Goal: Information Seeking & Learning: Learn about a topic

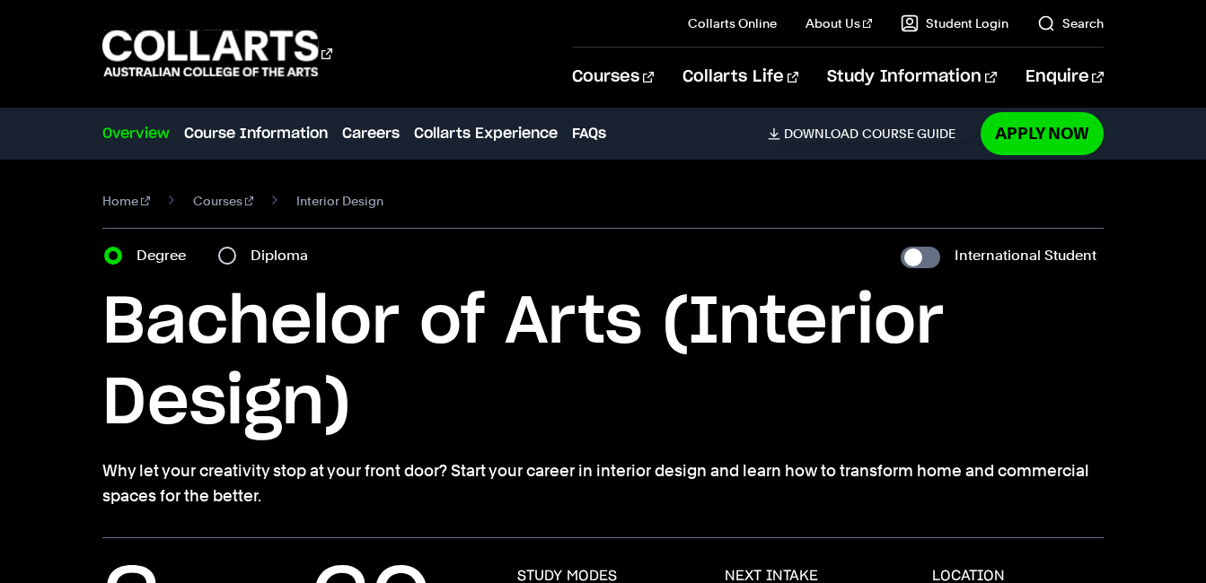
click at [1129, 300] on div "Home Courses Interior Design Course variant Degree Diploma International Studen…" at bounding box center [603, 349] width 1206 height 379
click at [206, 206] on link "Courses" at bounding box center [223, 201] width 61 height 25
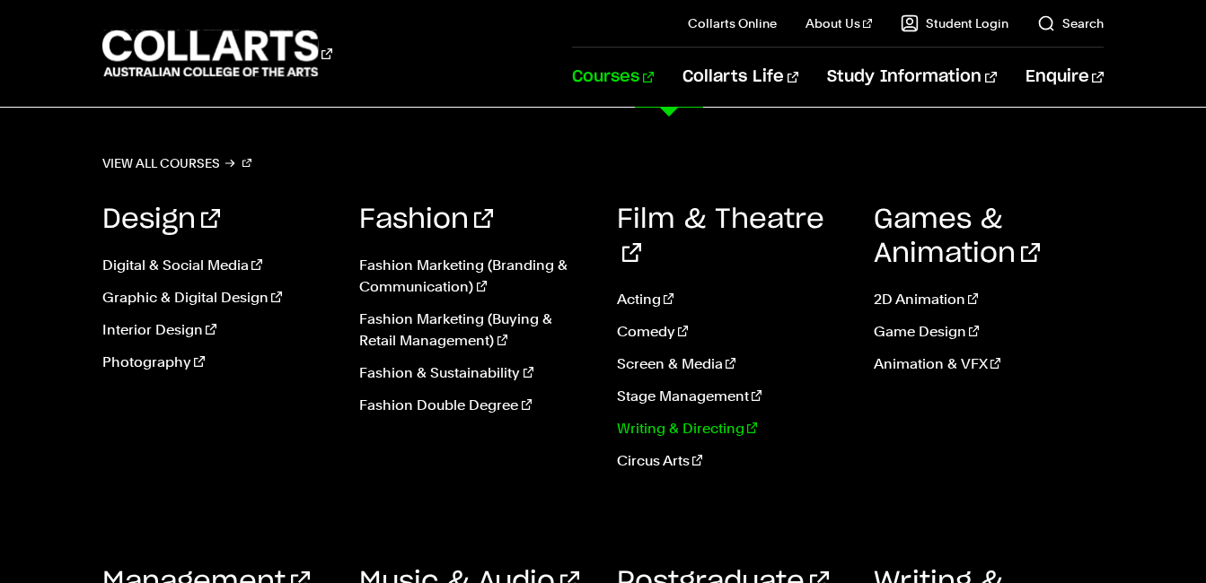
scroll to position [4309, 0]
click at [639, 289] on link "Acting" at bounding box center [732, 300] width 230 height 22
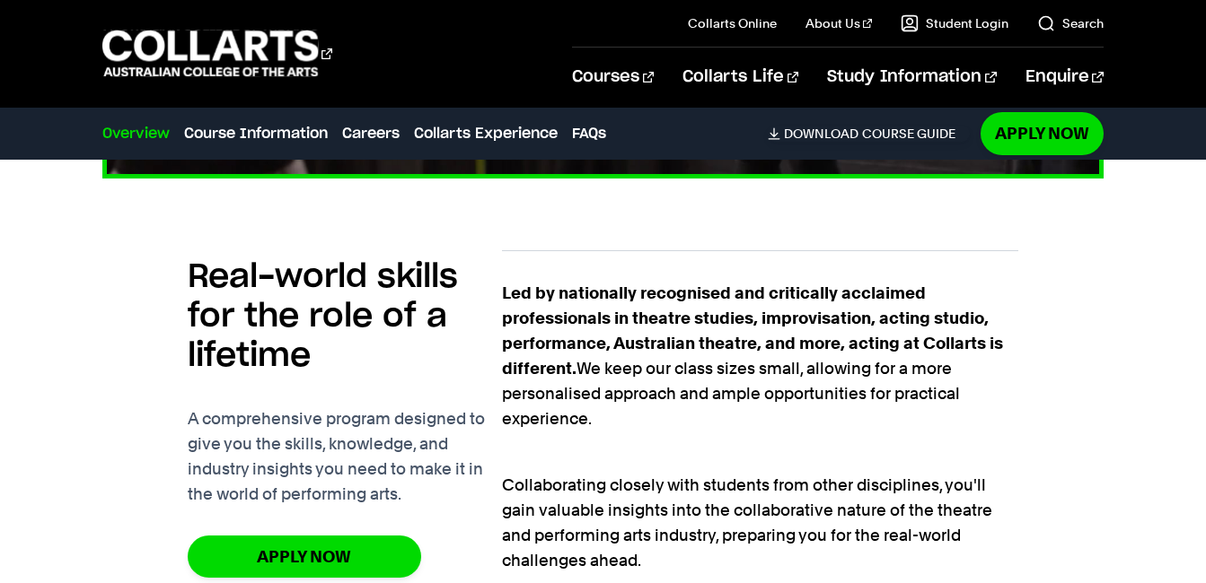
scroll to position [1077, 0]
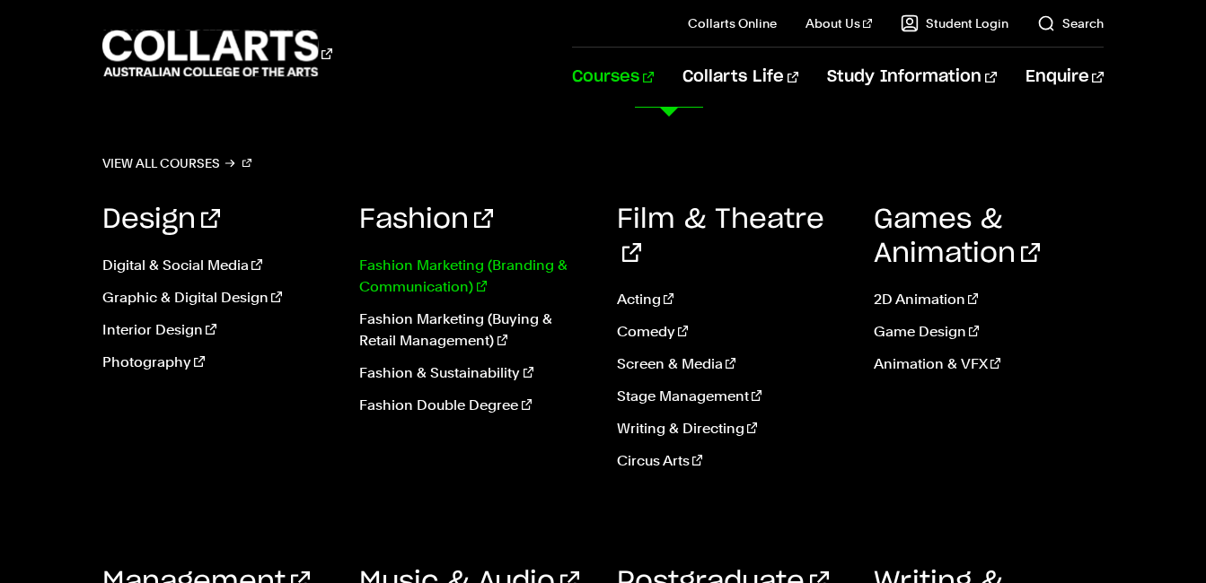
click at [419, 280] on link "Fashion Marketing (Branding & Communication)" at bounding box center [474, 276] width 230 height 43
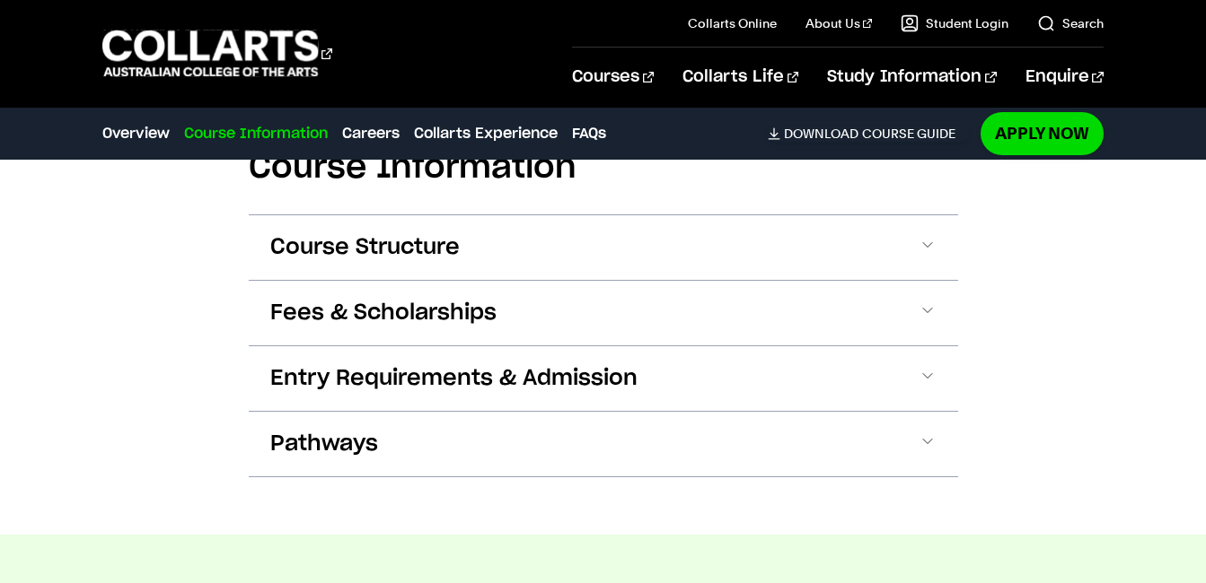
scroll to position [2065, 0]
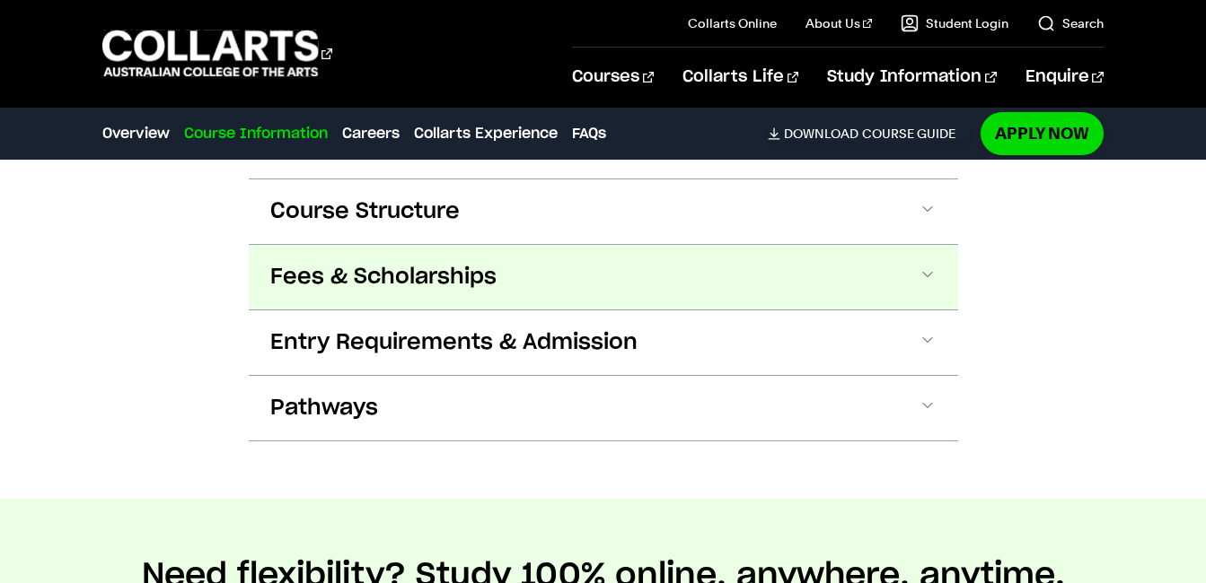
click at [941, 271] on button "Fees & Scholarships" at bounding box center [603, 277] width 709 height 65
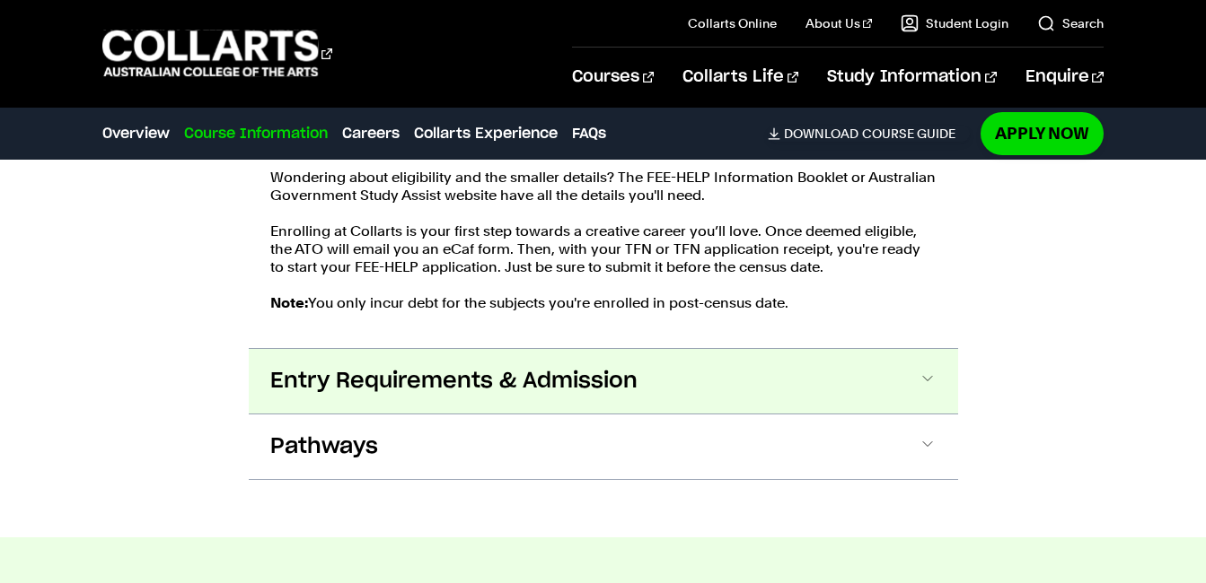
scroll to position [2417, 0]
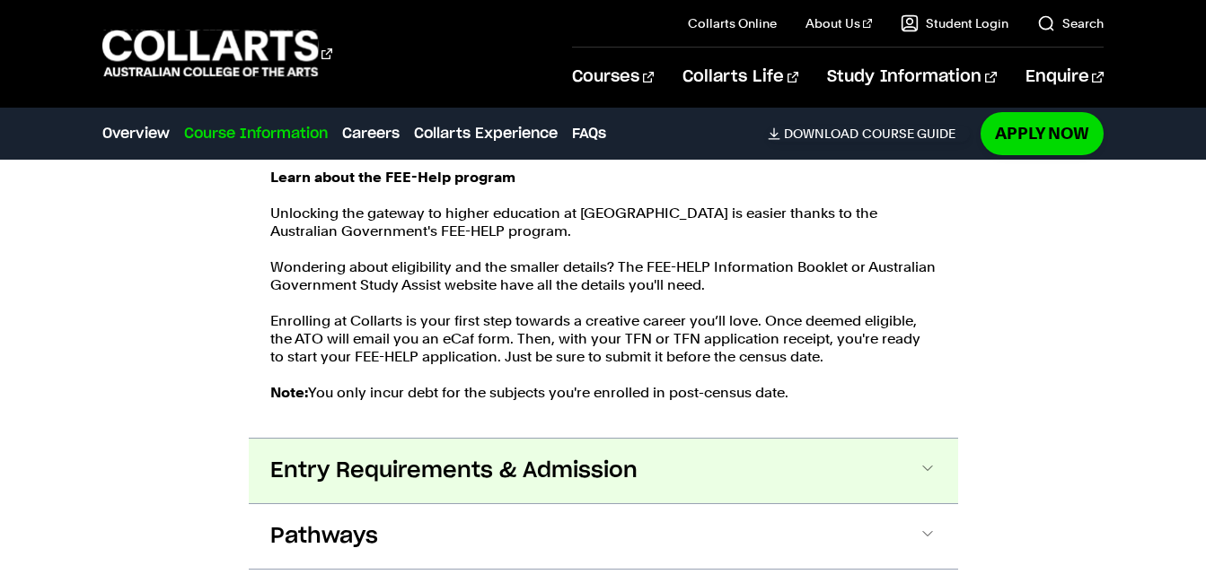
click at [934, 475] on span at bounding box center [927, 471] width 18 height 23
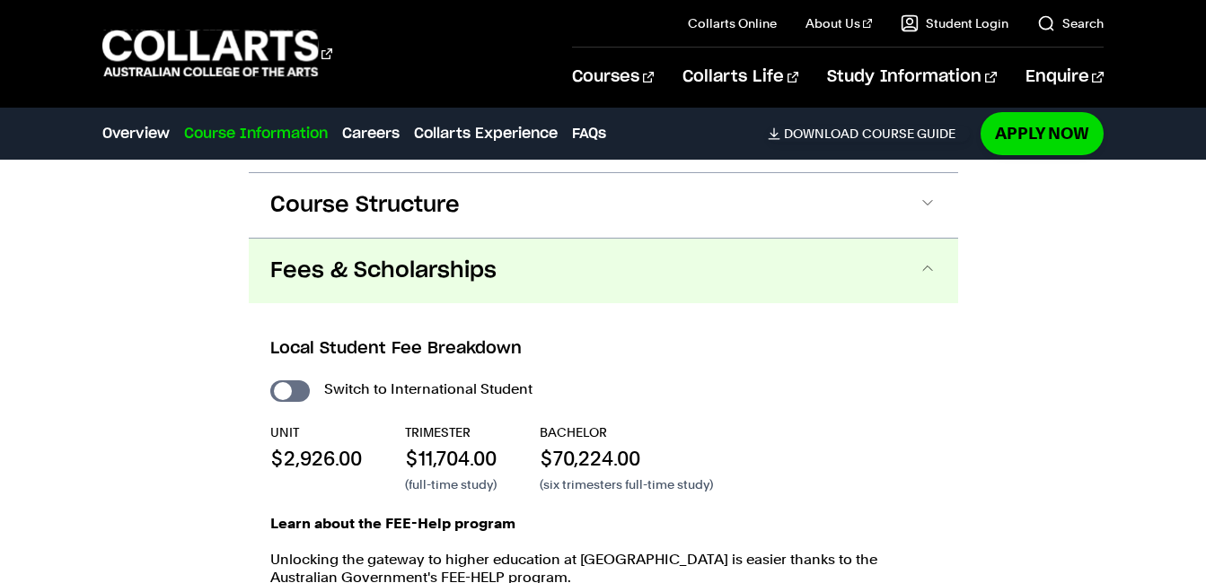
scroll to position [2066, 0]
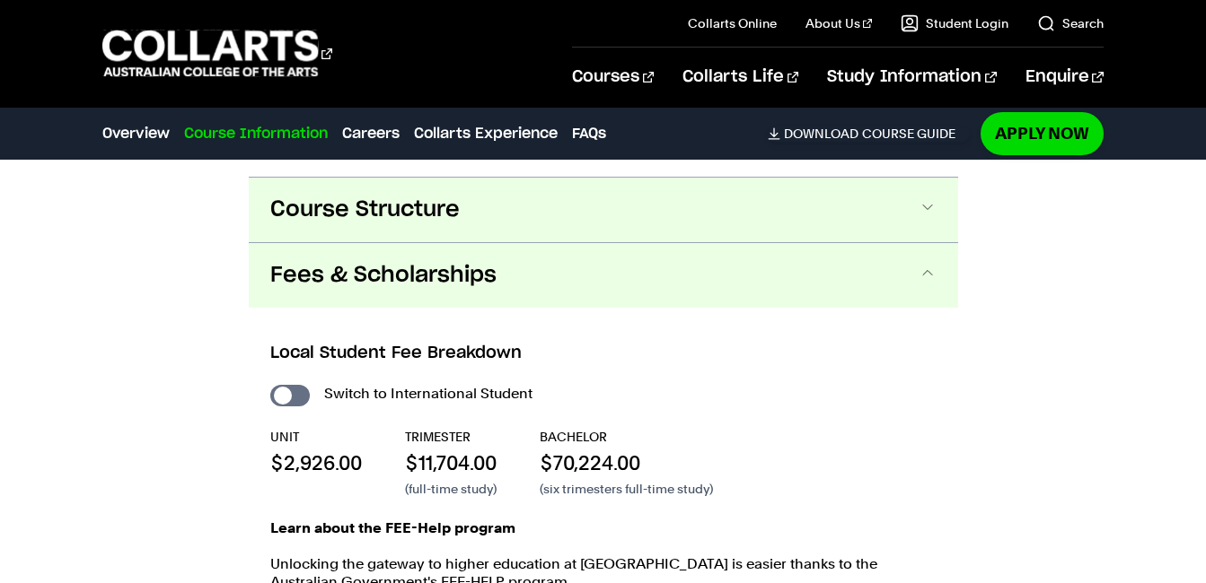
click at [941, 207] on button "Course Structure" at bounding box center [603, 210] width 709 height 65
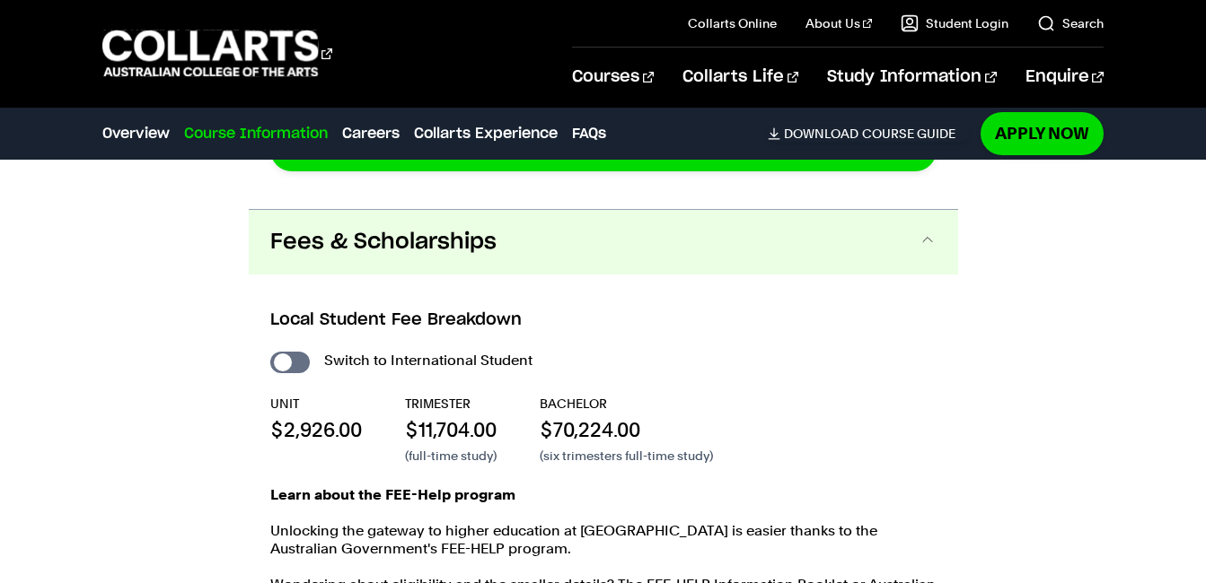
scroll to position [3609, 0]
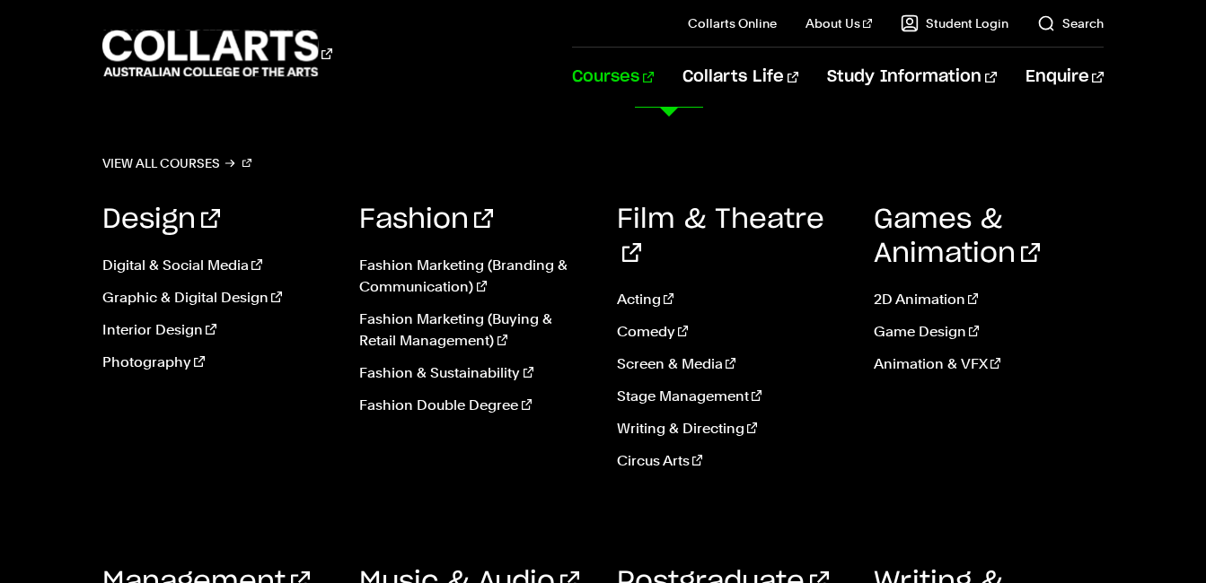
click at [654, 75] on link "Courses" at bounding box center [613, 77] width 82 height 59
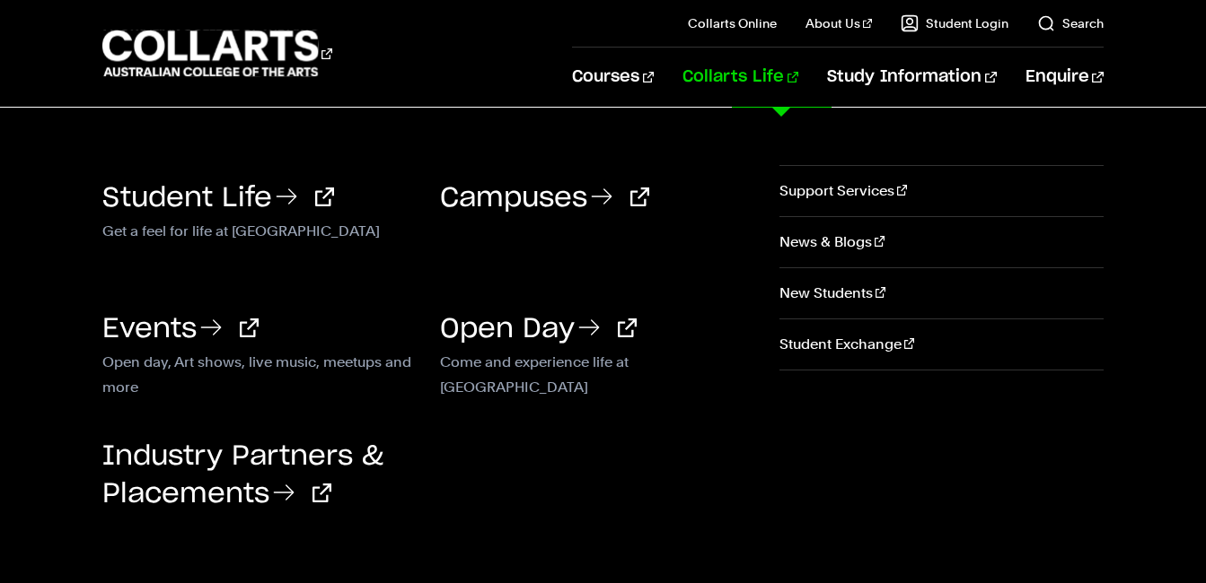
click at [706, 65] on li "Collarts Life Student Life Get a feel for life at Collarts Come and experience …" at bounding box center [726, 77] width 145 height 59
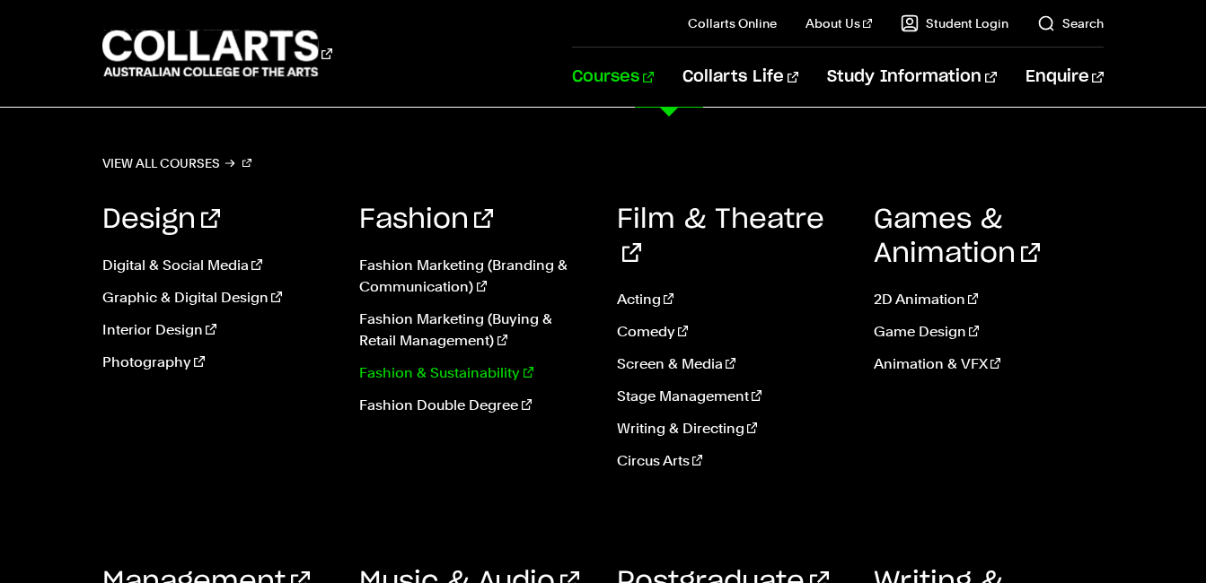
click at [438, 368] on link "Fashion & Sustainability" at bounding box center [474, 374] width 230 height 22
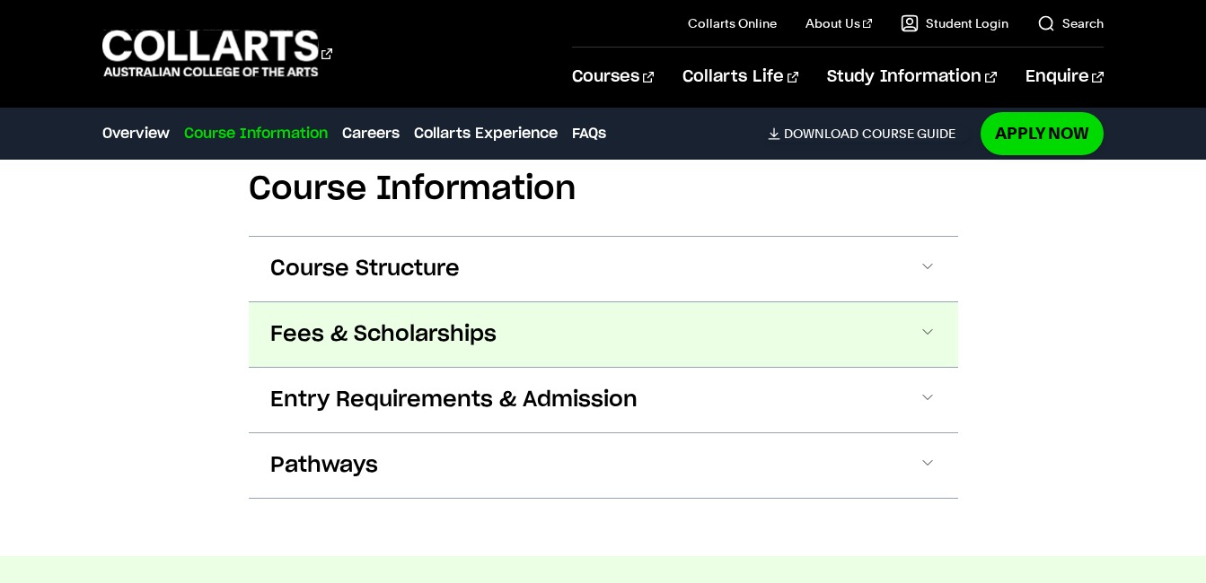
click at [740, 322] on button "Fees & Scholarships" at bounding box center [603, 335] width 709 height 65
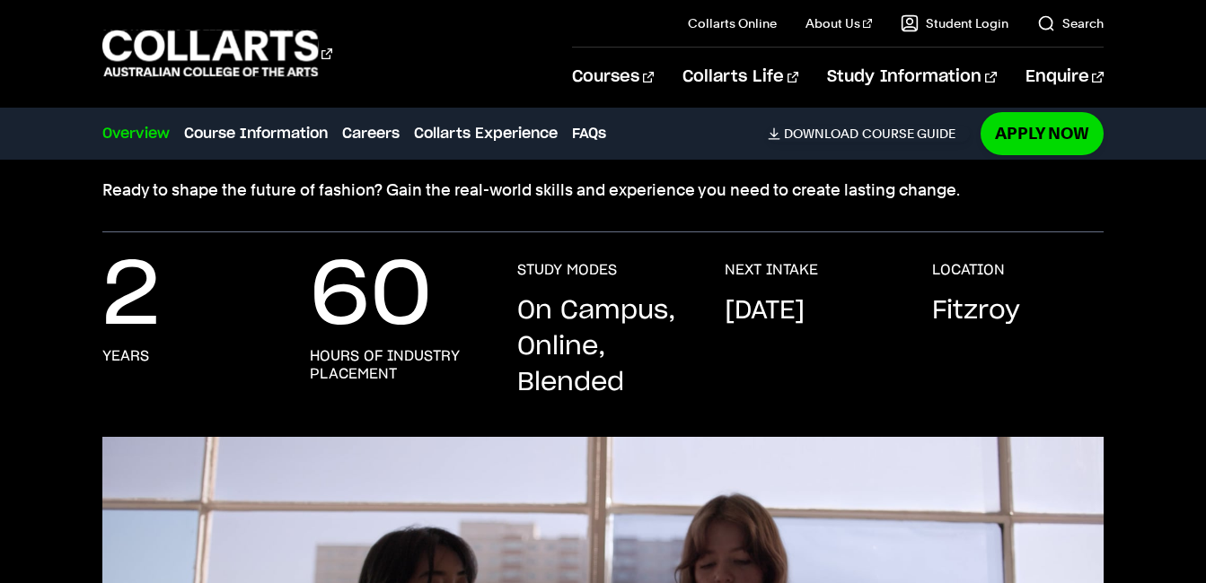
scroll to position [51, 0]
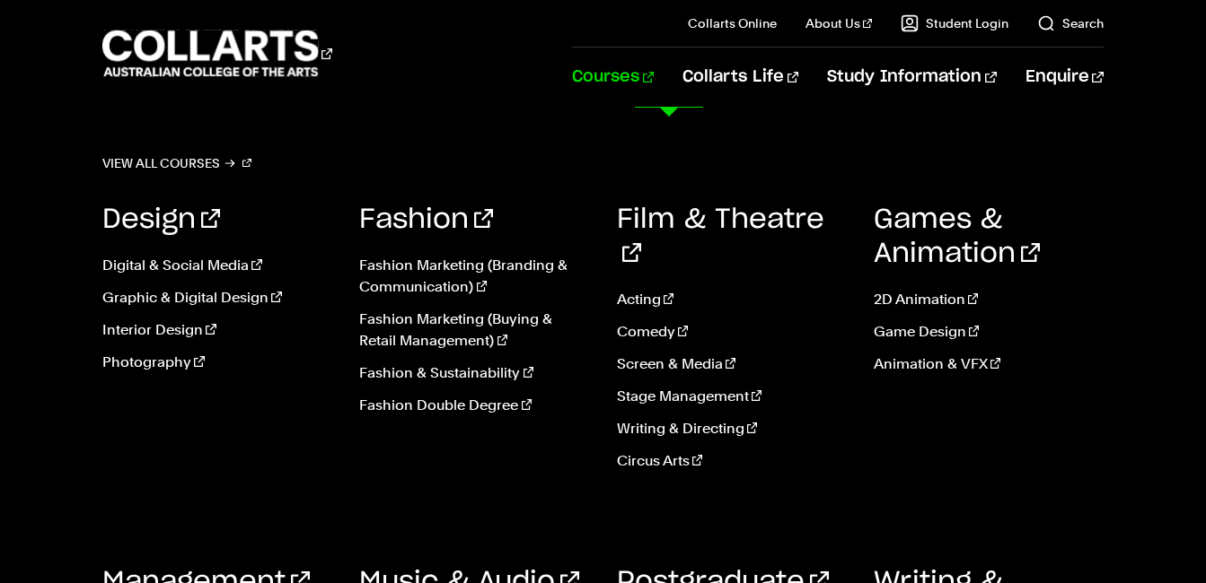
click at [654, 75] on link "Courses" at bounding box center [613, 77] width 82 height 59
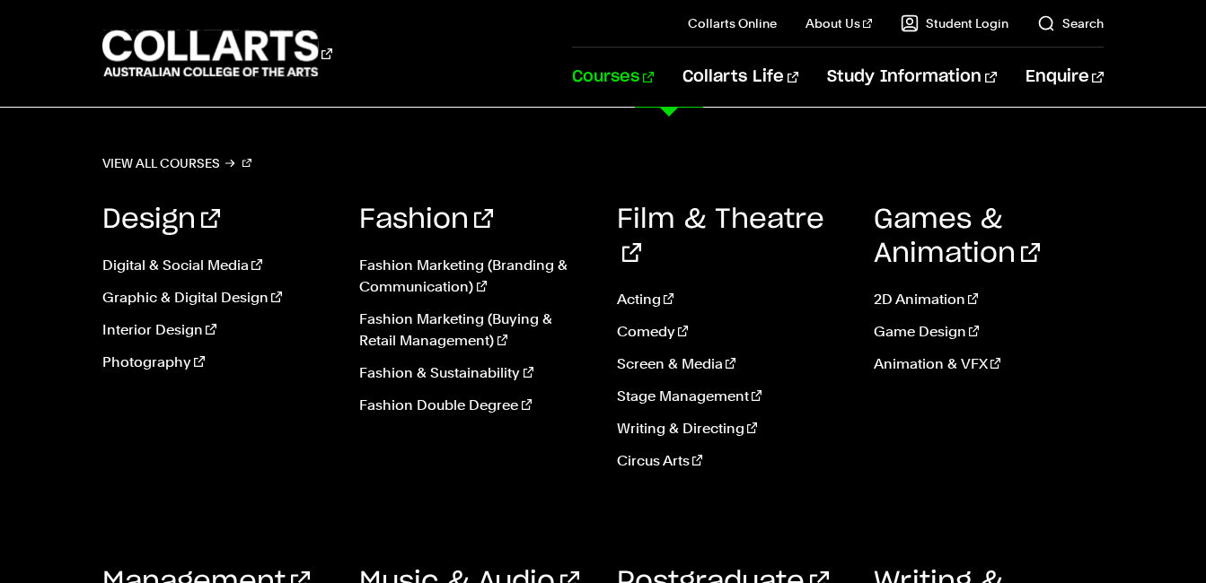
click at [654, 82] on link "Courses" at bounding box center [613, 77] width 82 height 59
click at [643, 289] on link "Acting" at bounding box center [732, 300] width 230 height 22
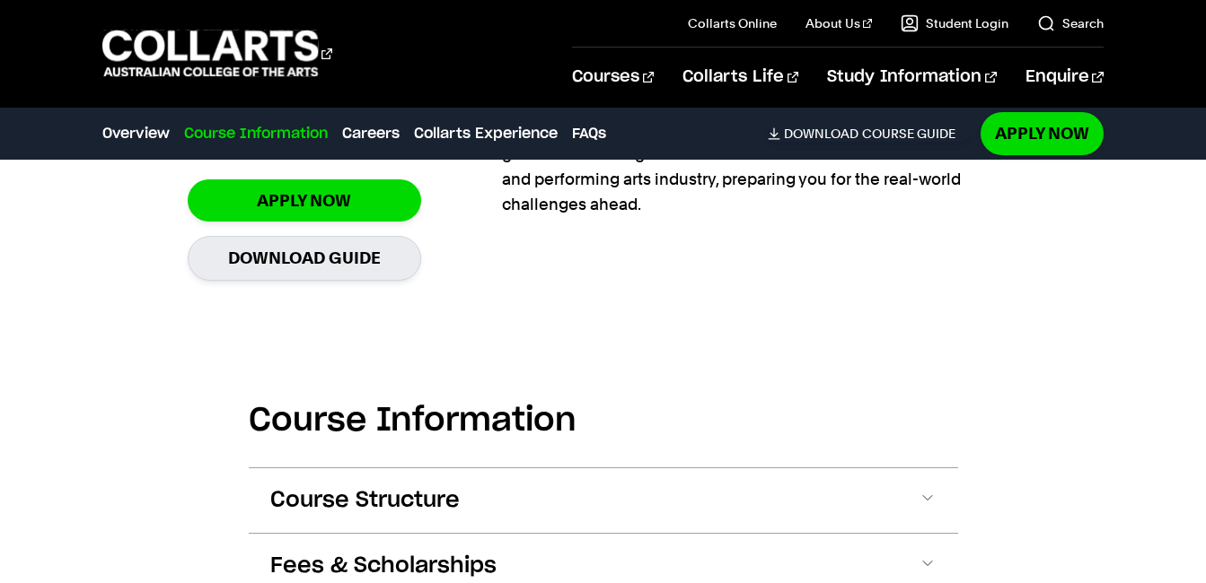
scroll to position [1526, 0]
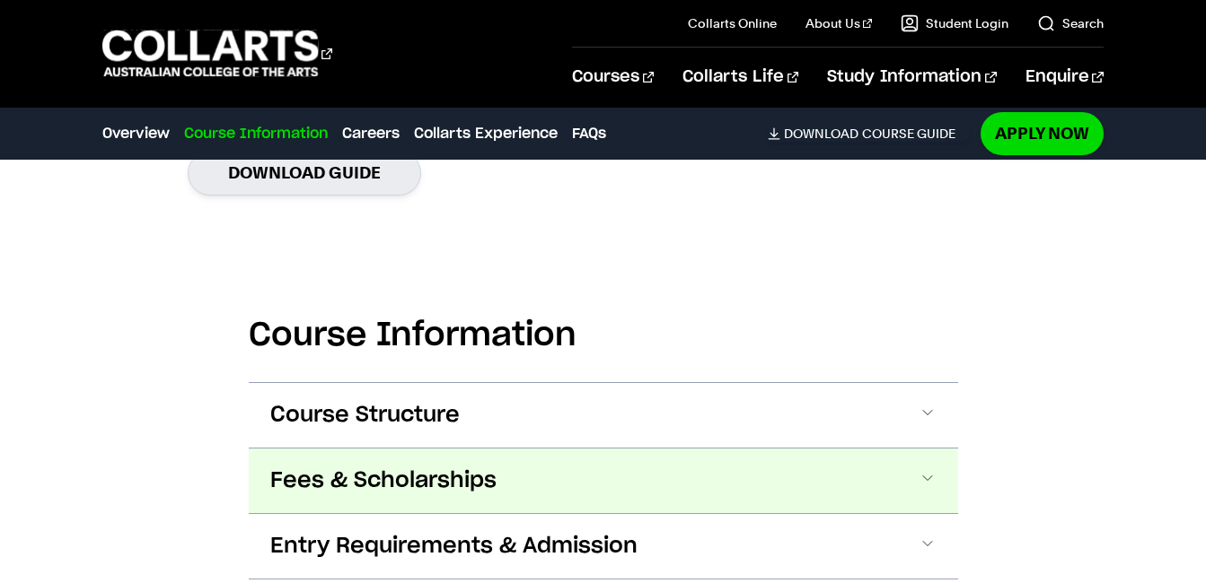
click at [522, 485] on button "Fees & Scholarships" at bounding box center [603, 481] width 709 height 65
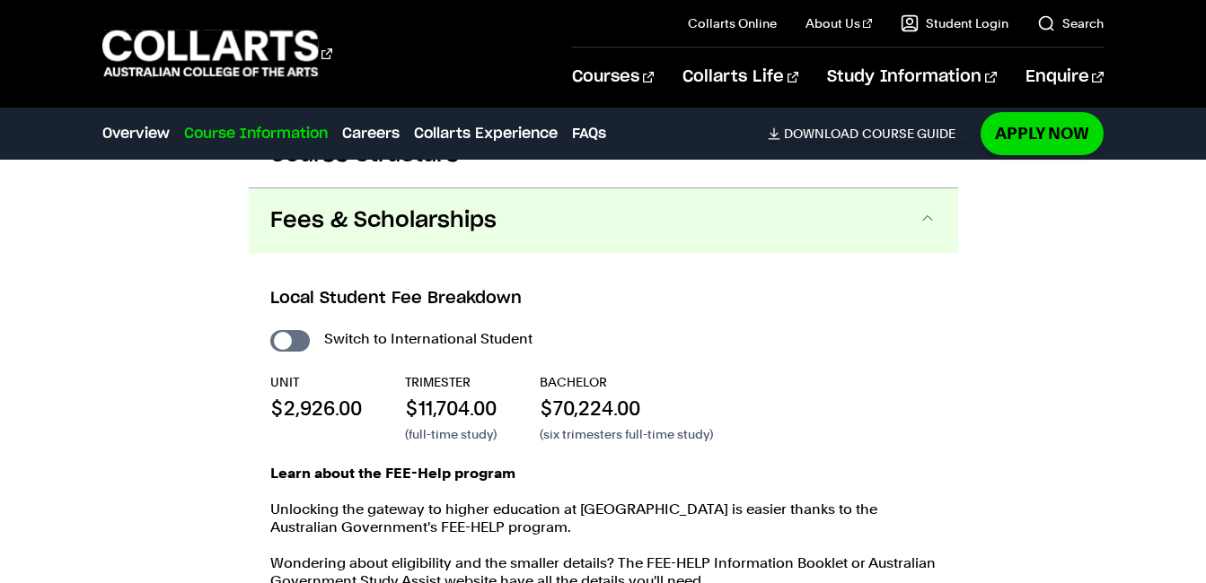
scroll to position [1813, 0]
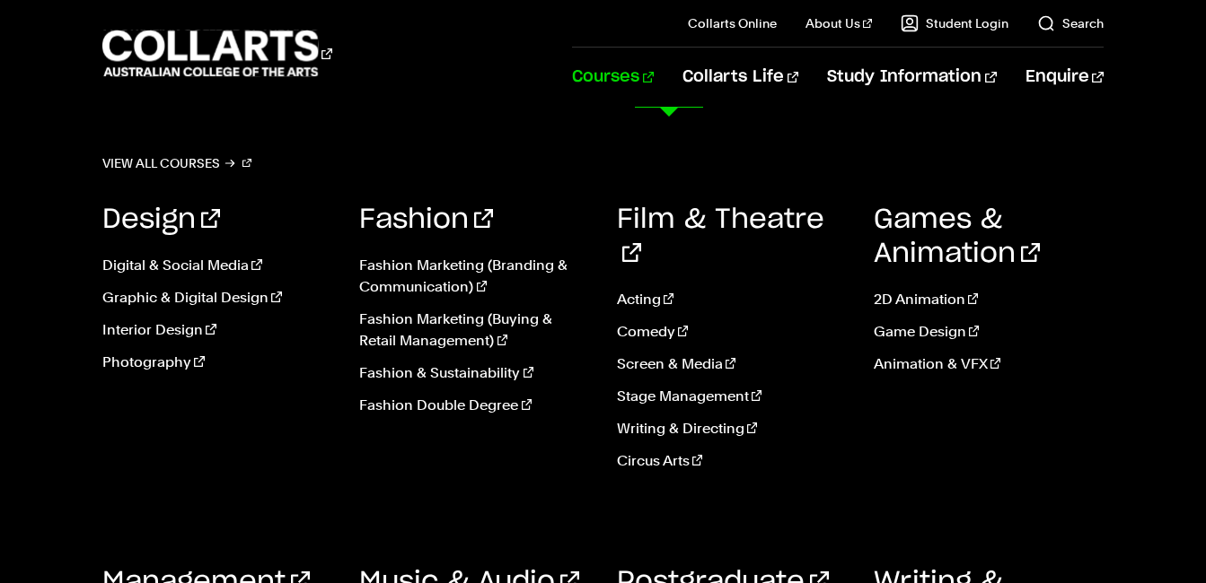
click at [654, 83] on link "Courses" at bounding box center [613, 77] width 82 height 59
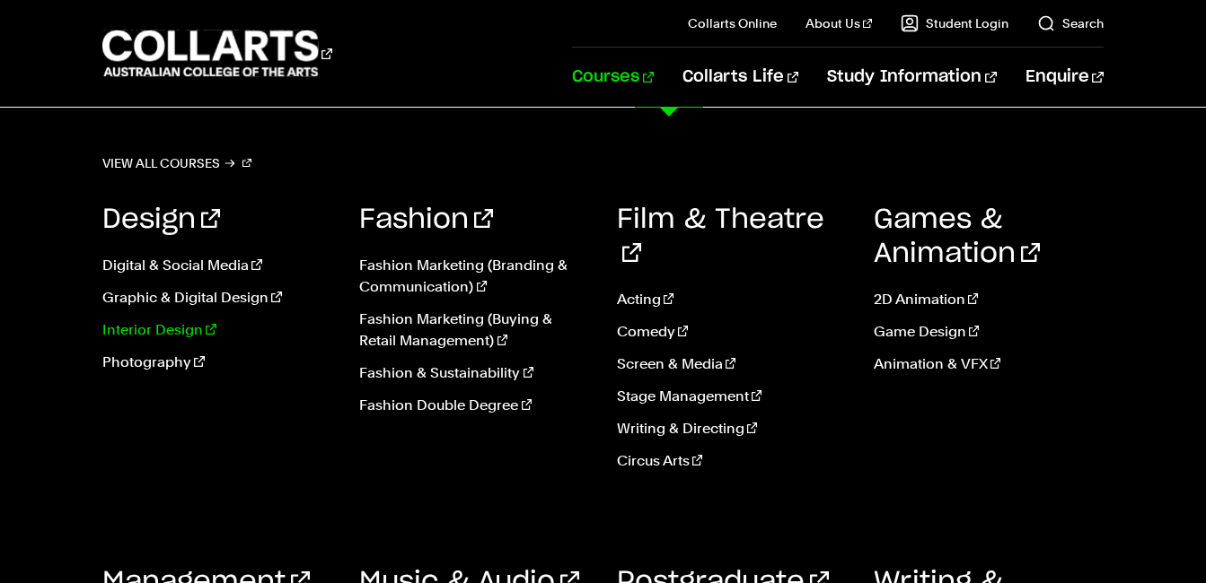
click at [145, 334] on link "Interior Design" at bounding box center [217, 331] width 230 height 22
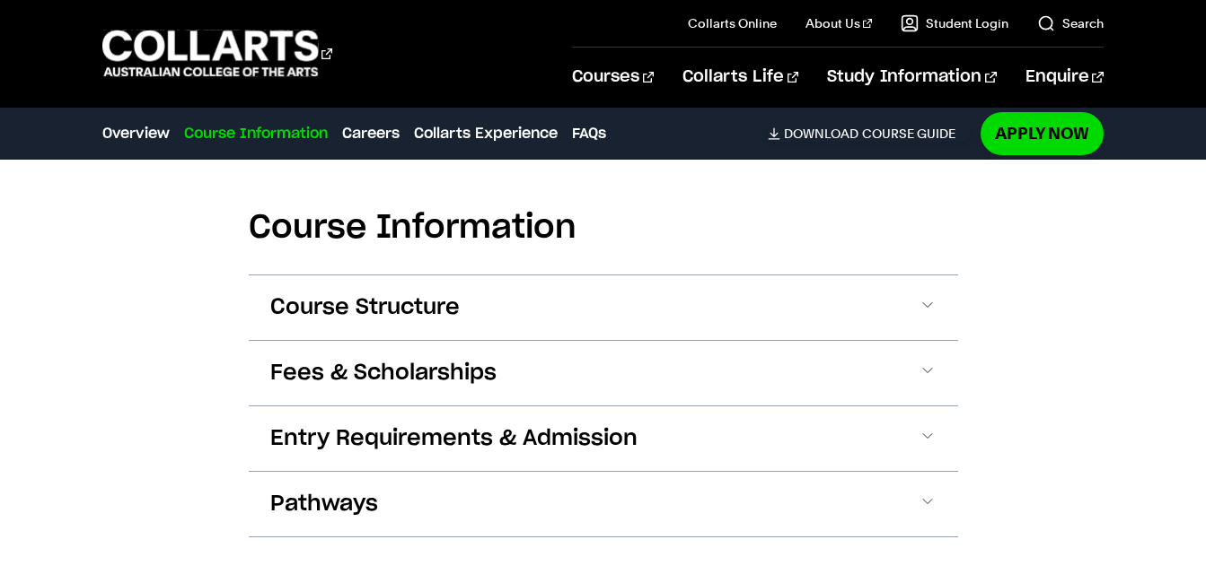
scroll to position [2154, 0]
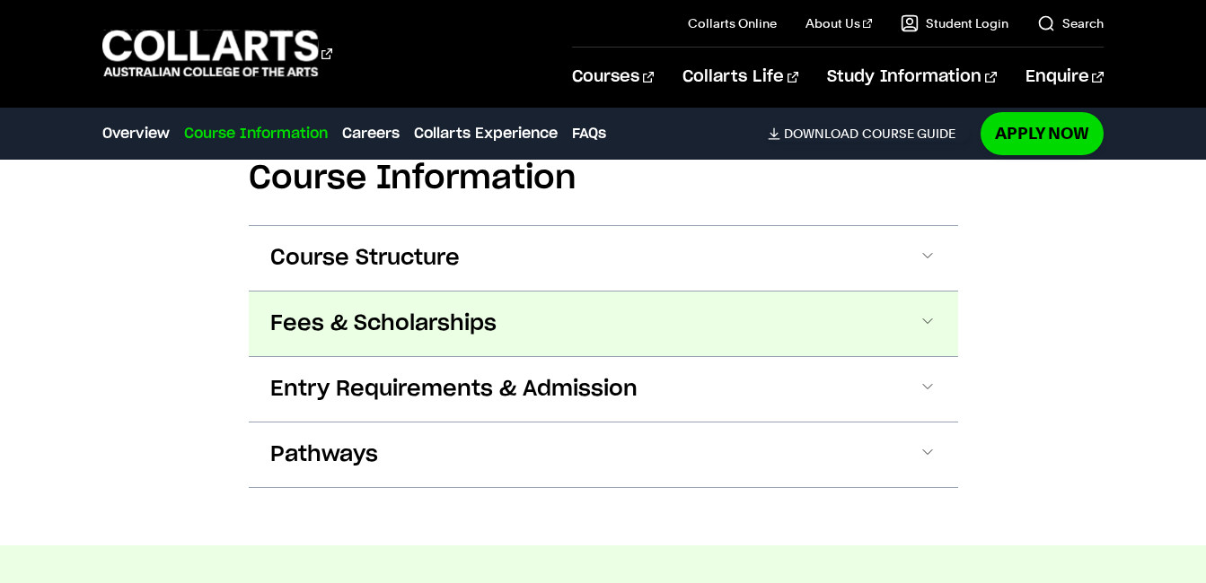
click at [414, 310] on span "Fees & Scholarships" at bounding box center [383, 324] width 226 height 29
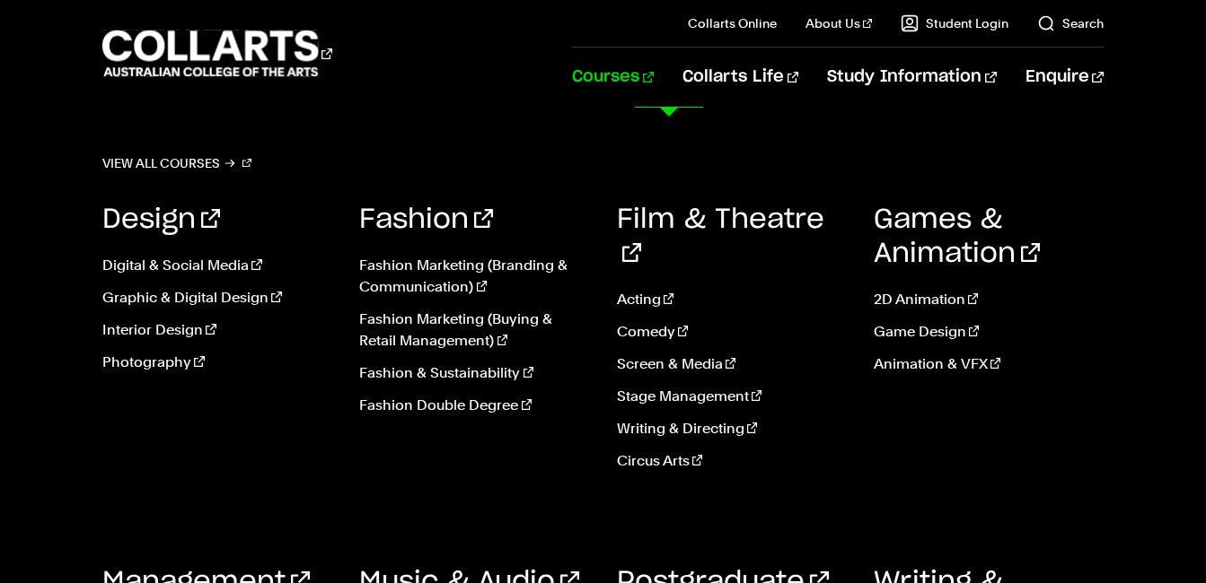
scroll to position [1721, 0]
click at [149, 361] on link "Photography" at bounding box center [217, 363] width 230 height 22
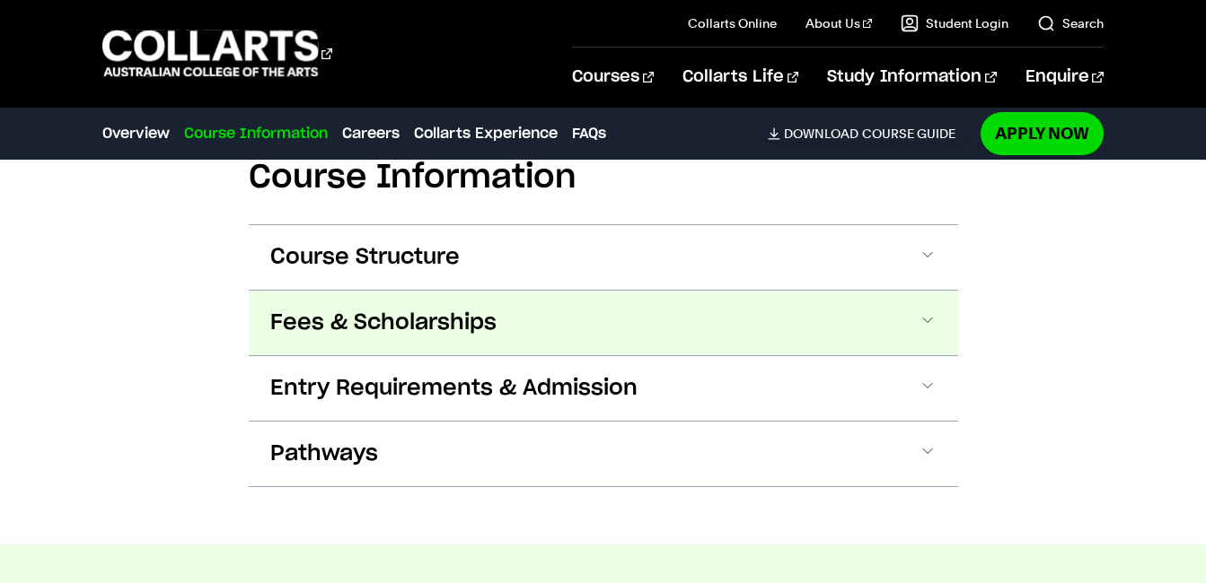
click at [719, 339] on button "Fees & Scholarships" at bounding box center [603, 323] width 709 height 65
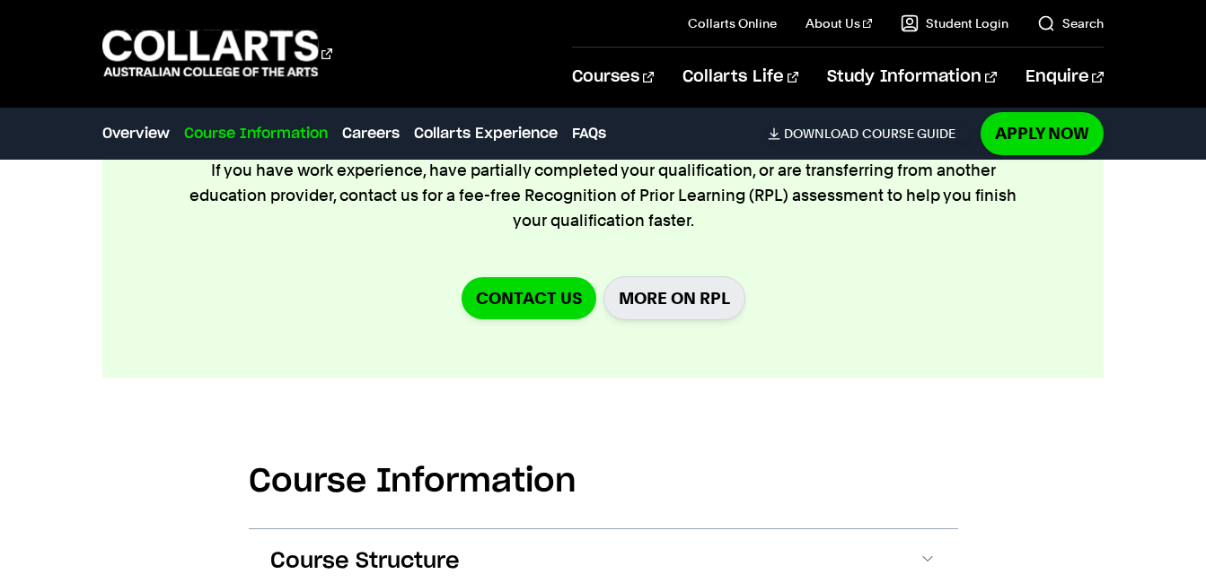
scroll to position [1566, 0]
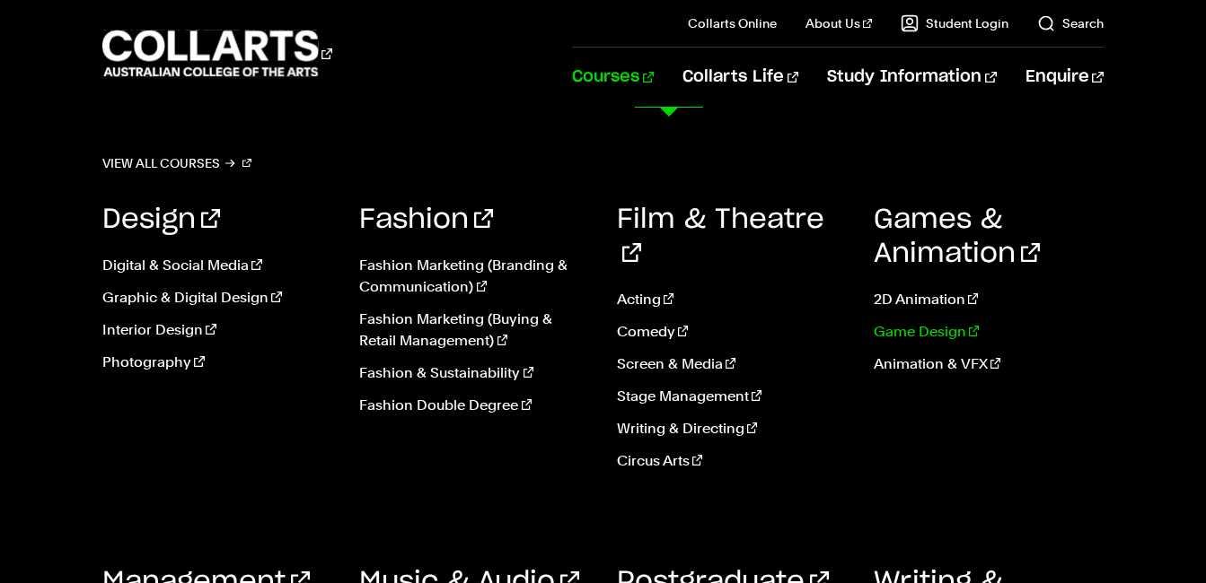
click at [908, 329] on link "Game Design" at bounding box center [988, 332] width 230 height 22
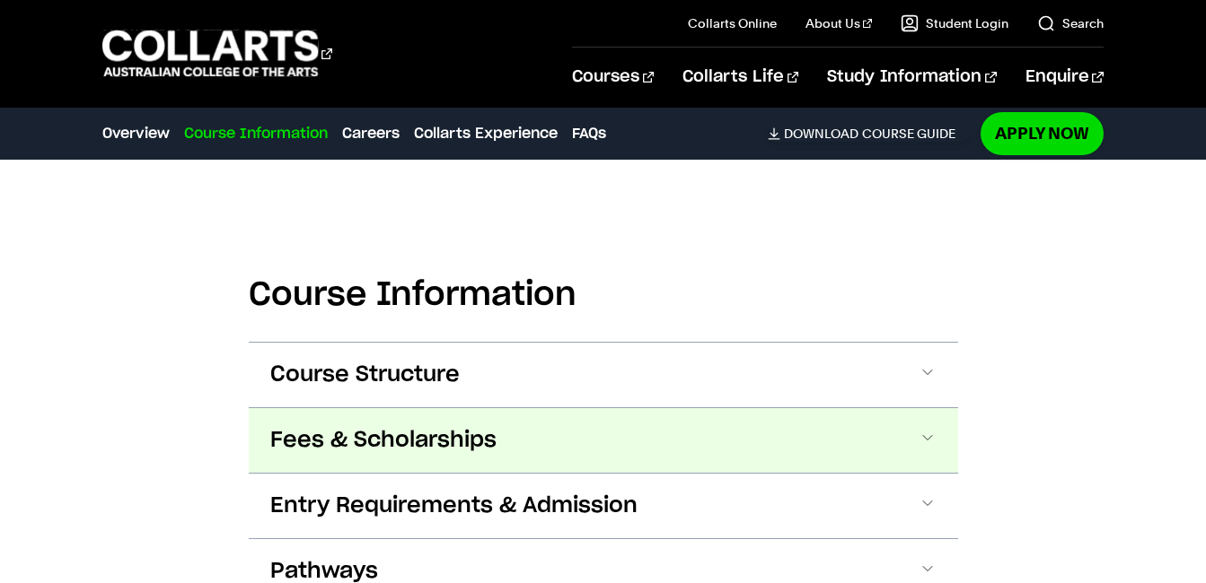
click at [563, 443] on button "Fees & Scholarships" at bounding box center [603, 440] width 709 height 65
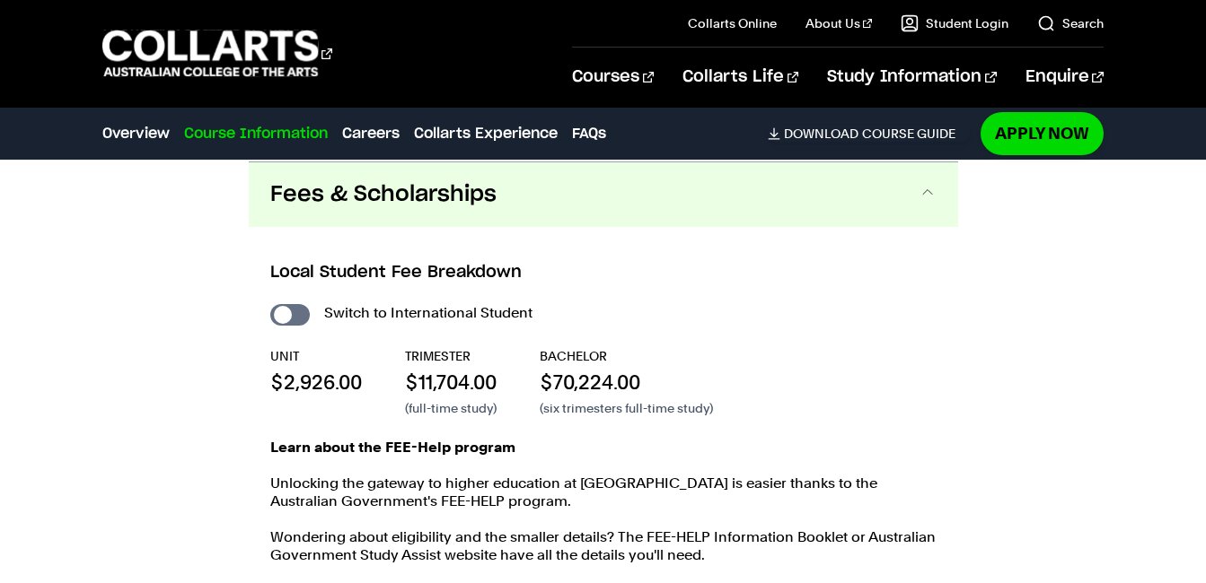
scroll to position [2581, 0]
click at [1122, 315] on div "Course Information Course Structure Bachelor of Game Design The Bachelor degree…" at bounding box center [603, 420] width 1206 height 952
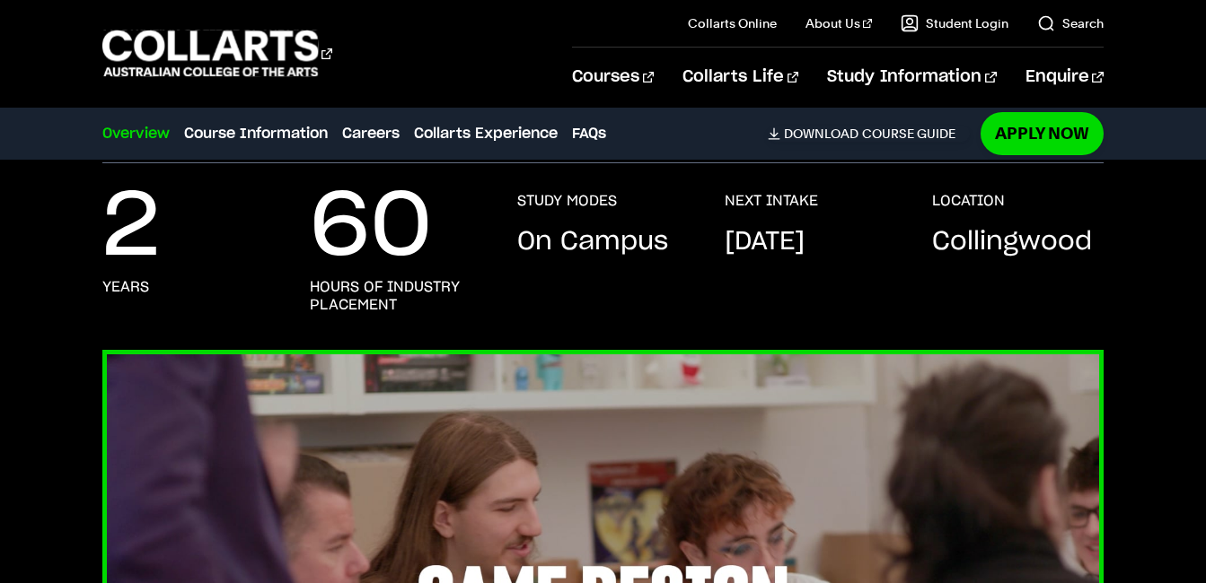
scroll to position [0, 0]
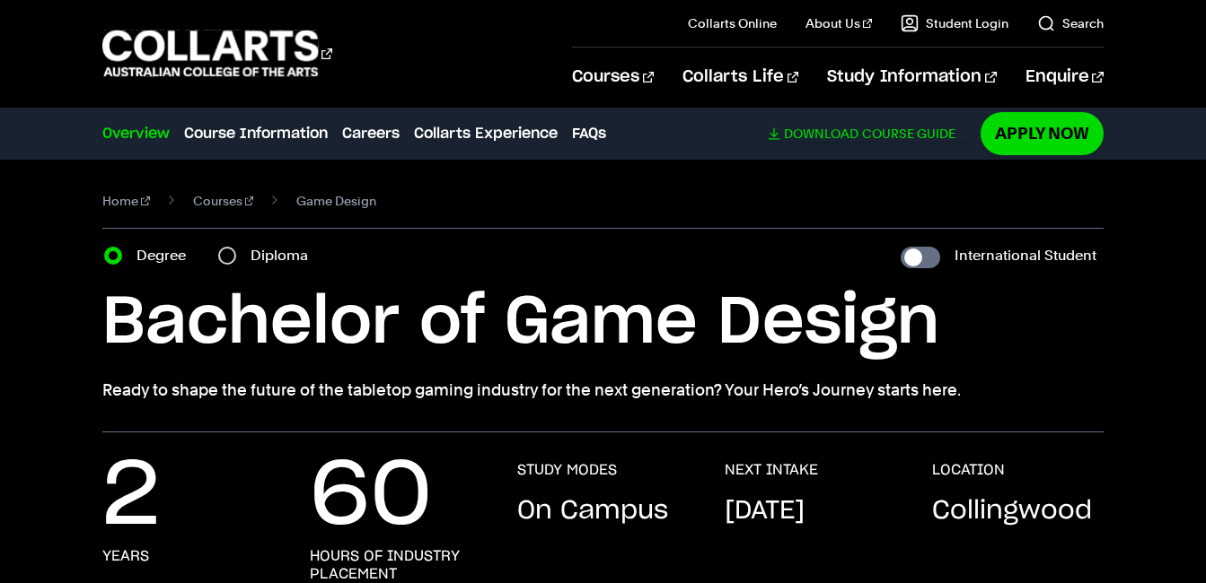
click at [905, 135] on link "Download Course Guide" at bounding box center [869, 134] width 202 height 16
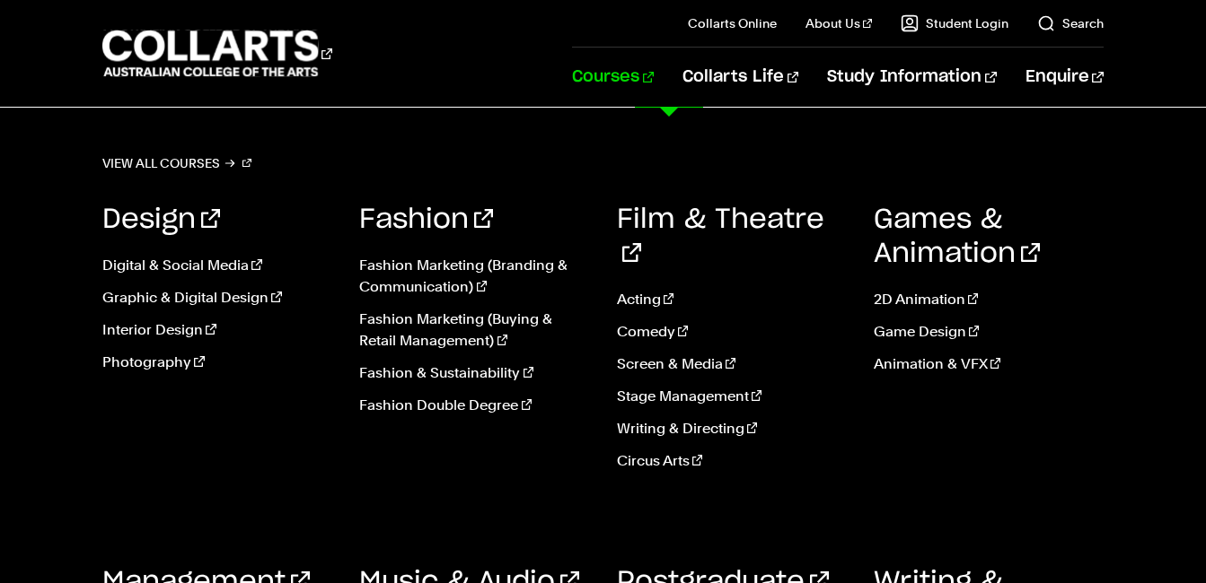
click at [654, 64] on link "Courses" at bounding box center [613, 77] width 82 height 59
click at [477, 276] on link "Fashion Marketing (Branding & Communication)" at bounding box center [474, 276] width 230 height 43
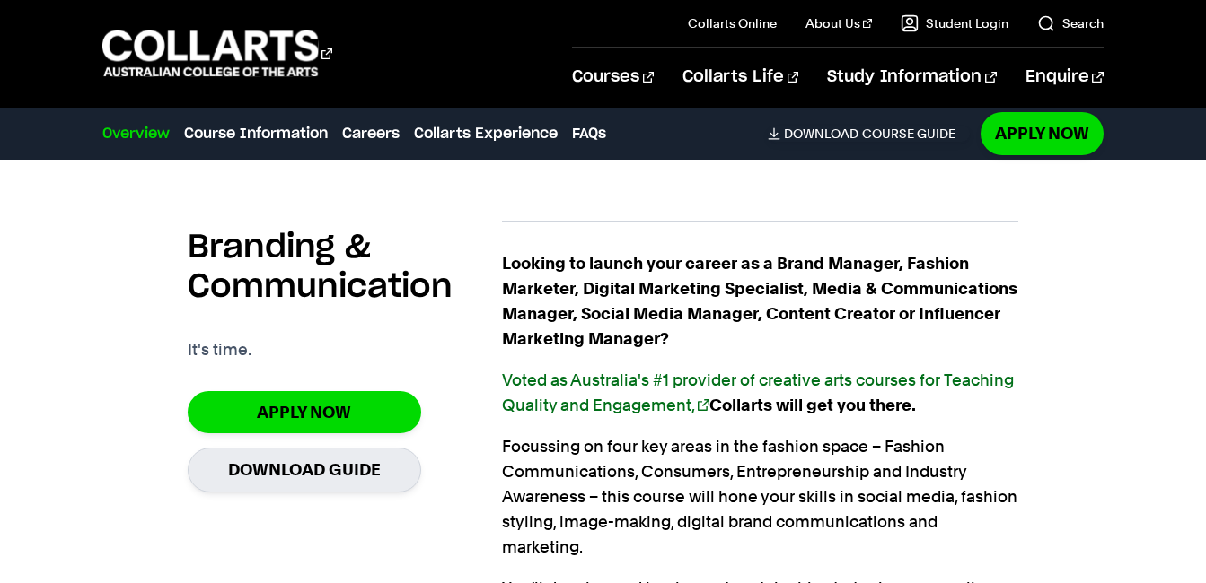
scroll to position [1257, 0]
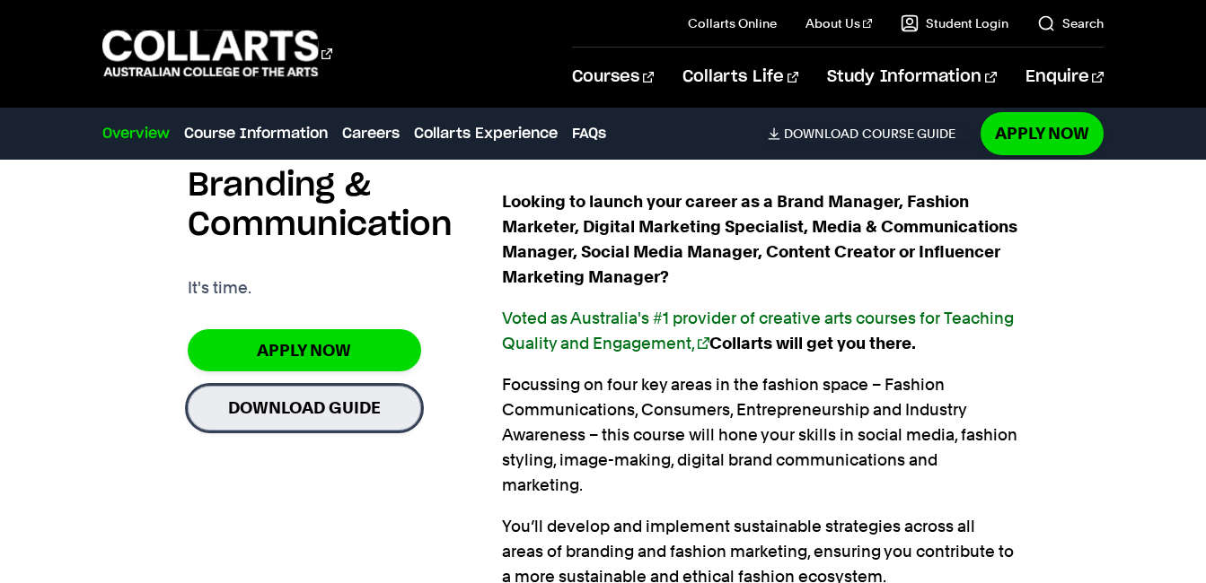
click at [323, 413] on link "Download Guide" at bounding box center [304, 408] width 233 height 44
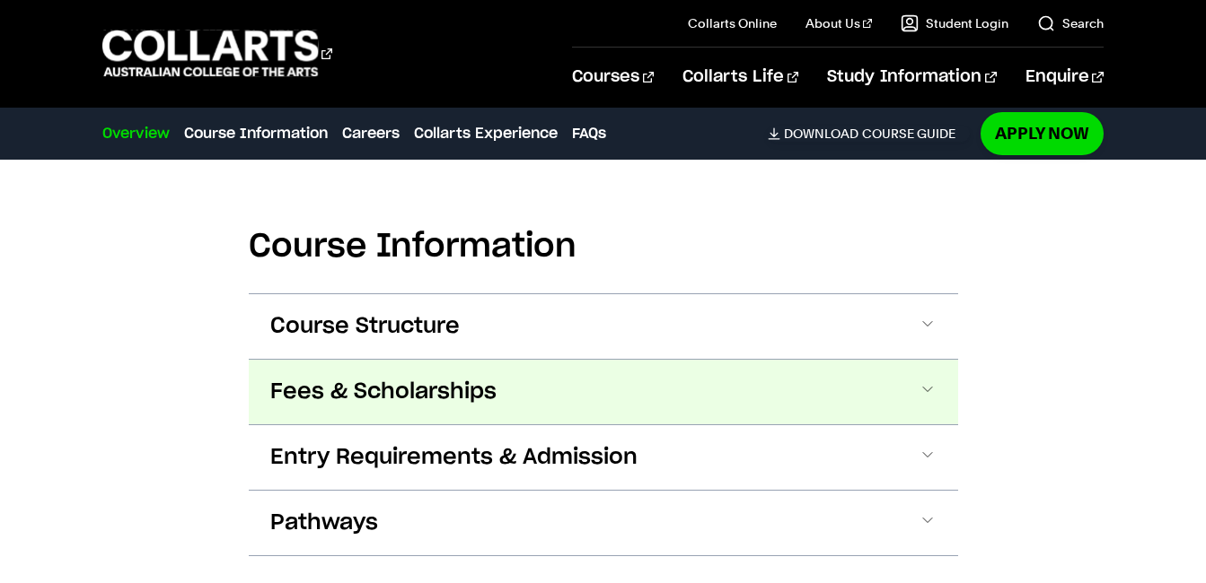
scroll to position [1975, 0]
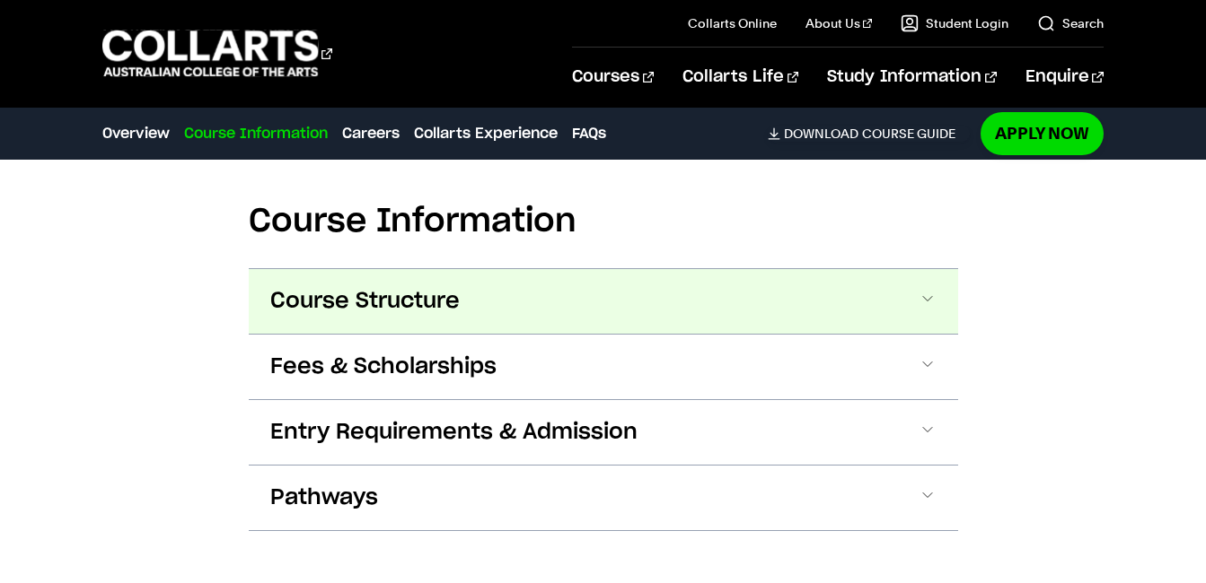
click at [852, 304] on button "Course Structure" at bounding box center [603, 301] width 709 height 65
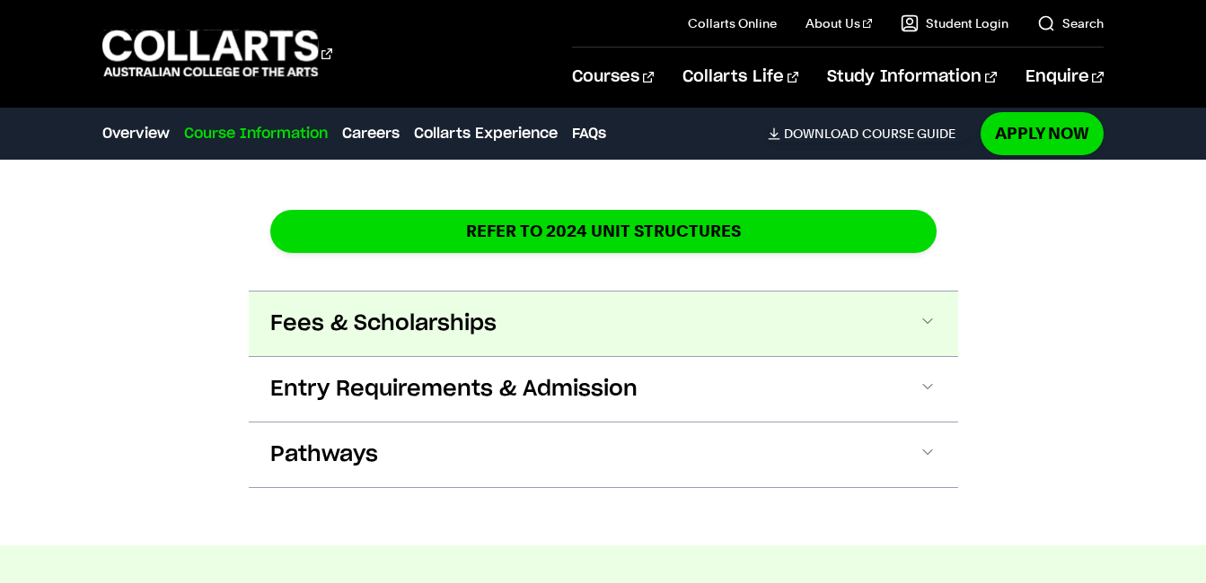
scroll to position [3519, 0]
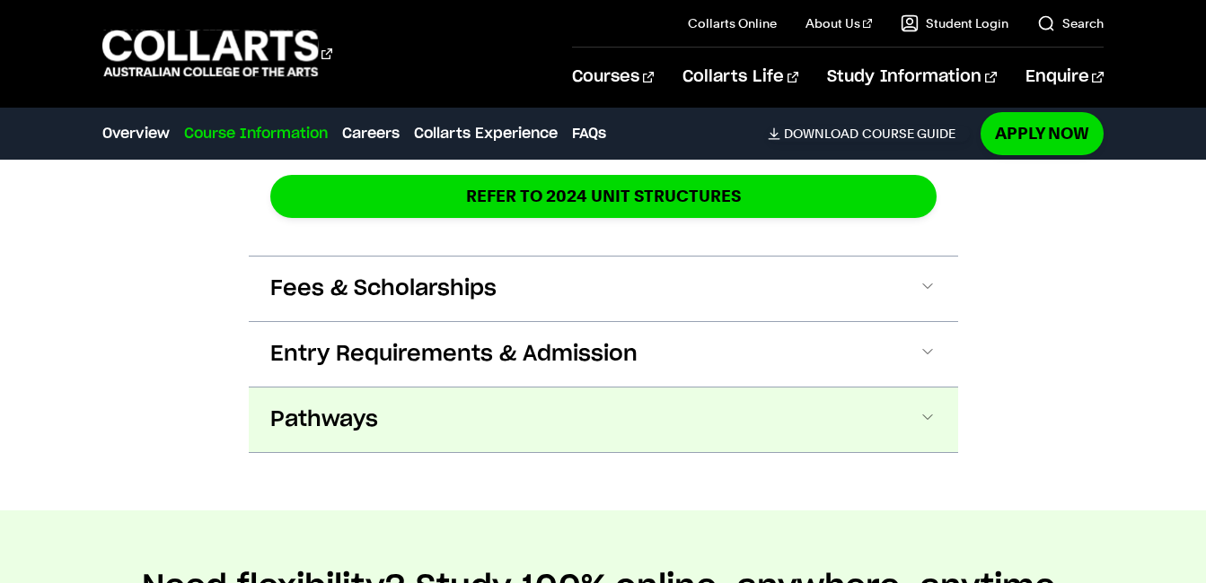
click at [909, 402] on button "Pathways" at bounding box center [603, 420] width 709 height 65
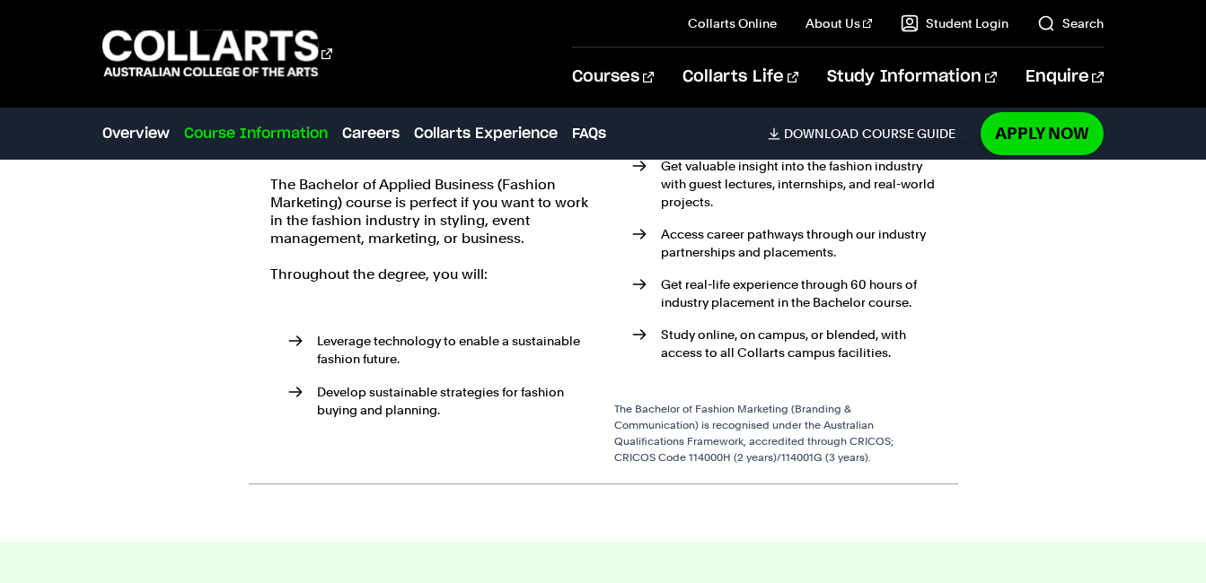
scroll to position [4262, 0]
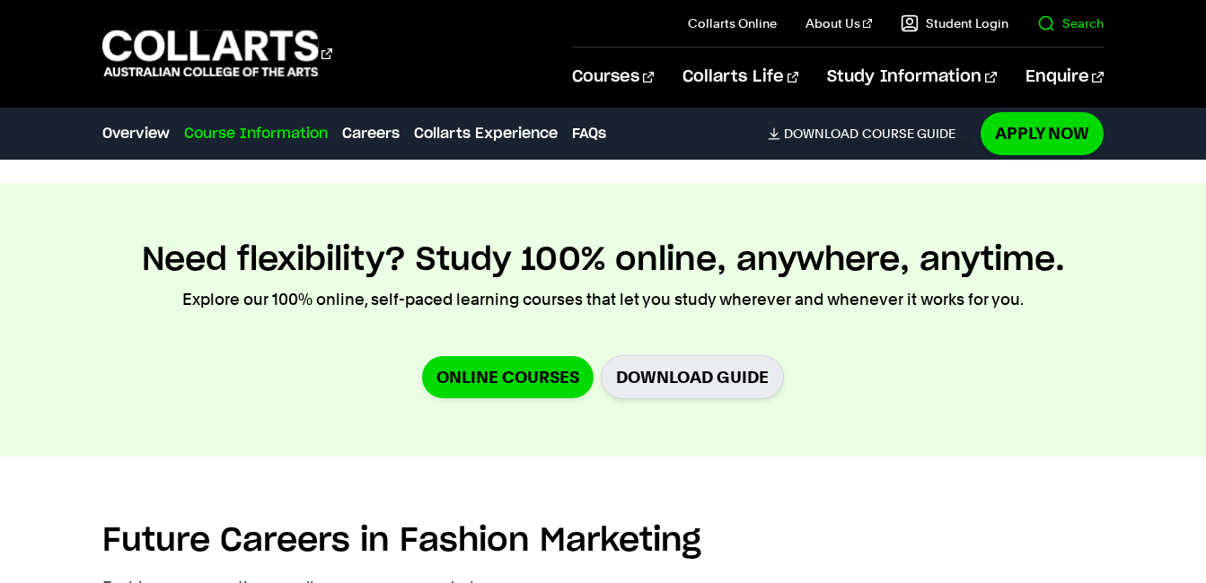
click at [1054, 25] on link "Search" at bounding box center [1070, 23] width 66 height 18
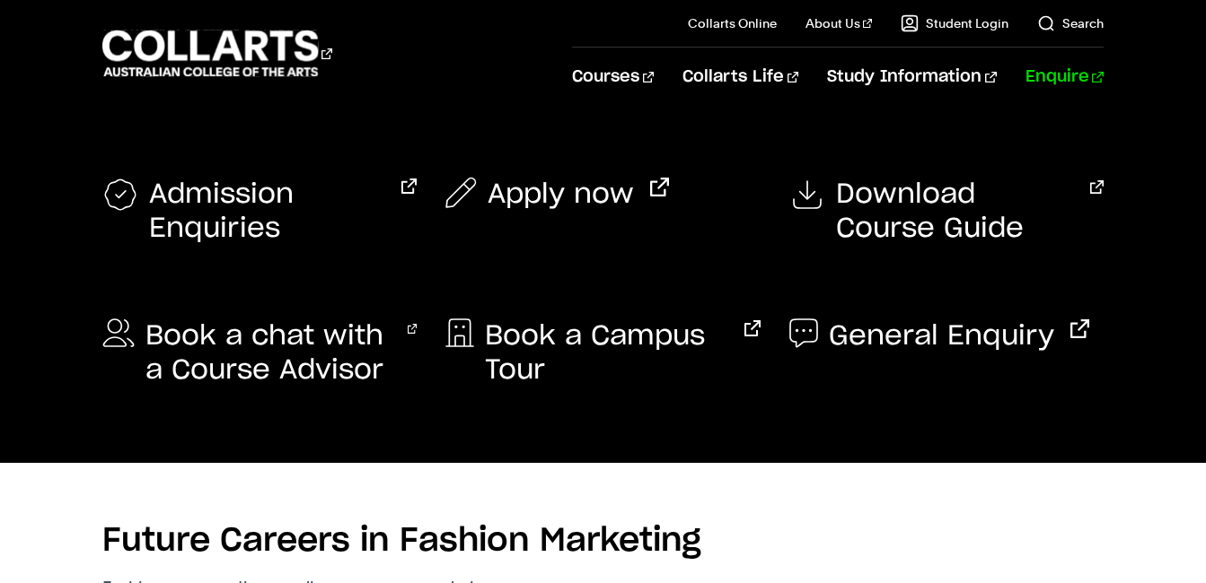
scroll to position [0, 0]
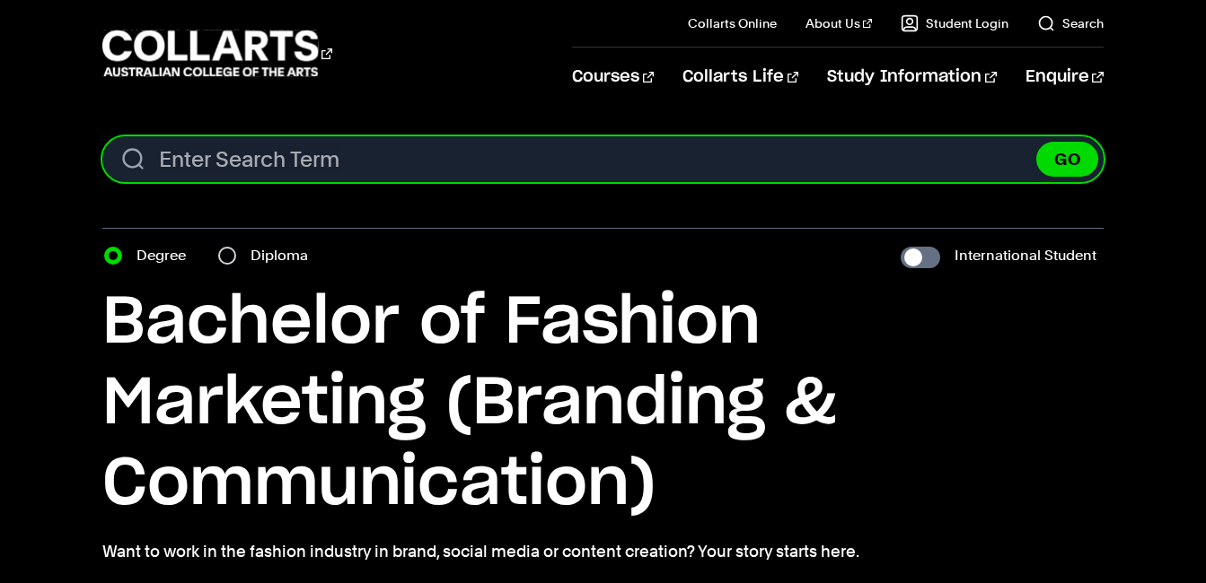
click at [855, 158] on input "Search content" at bounding box center [602, 159] width 1001 height 46
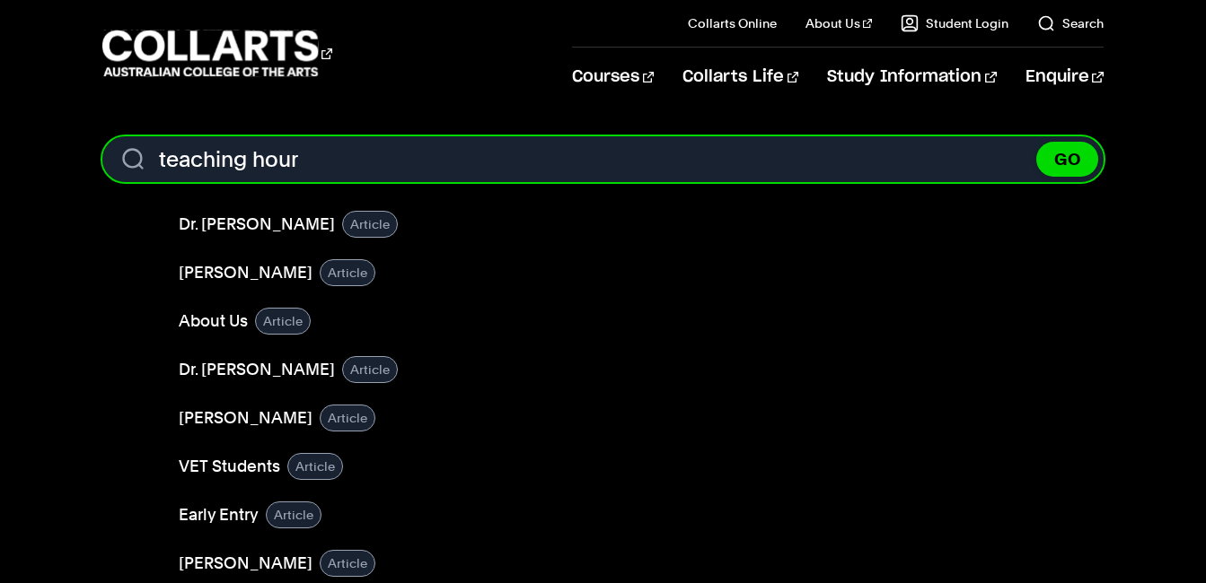
type input "teaching hour"
click at [1036, 142] on button "GO" at bounding box center [1067, 159] width 62 height 35
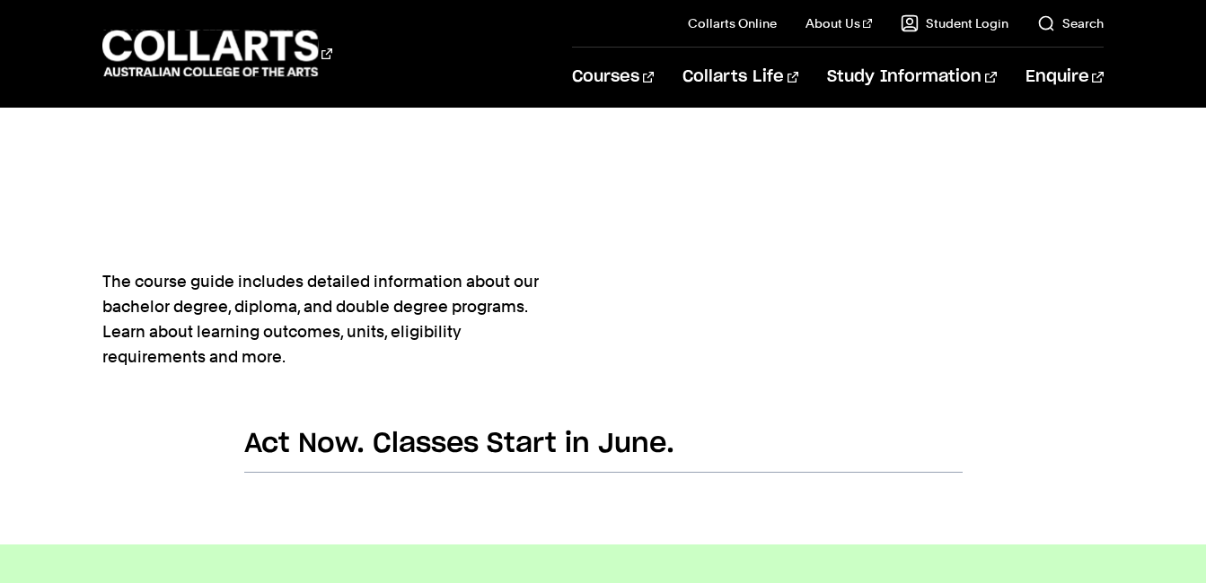
scroll to position [359, 0]
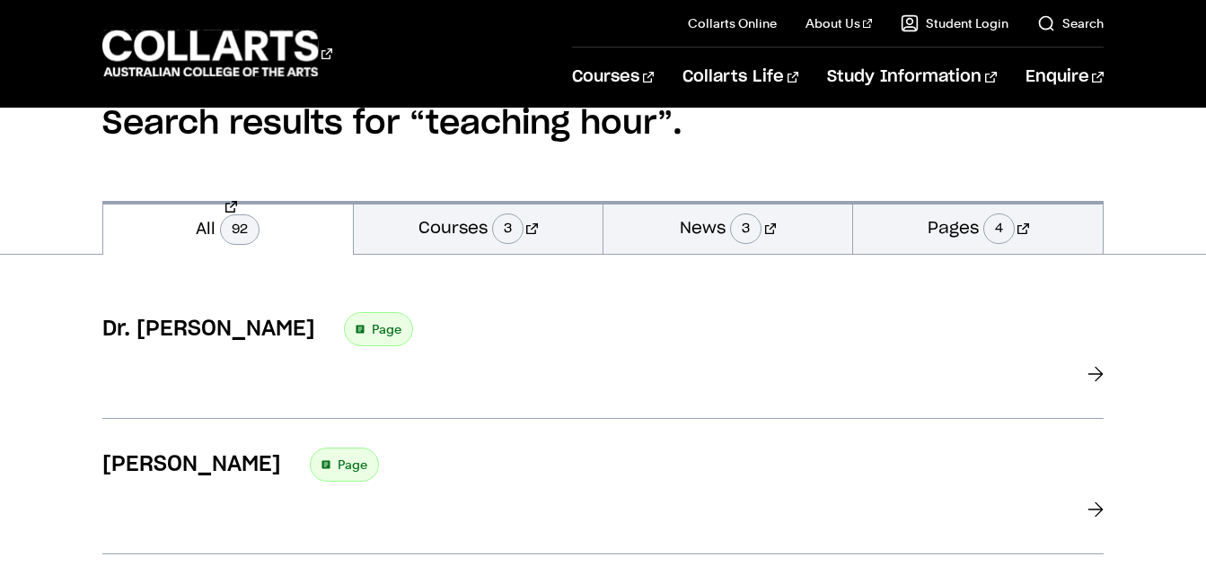
scroll to position [90, 0]
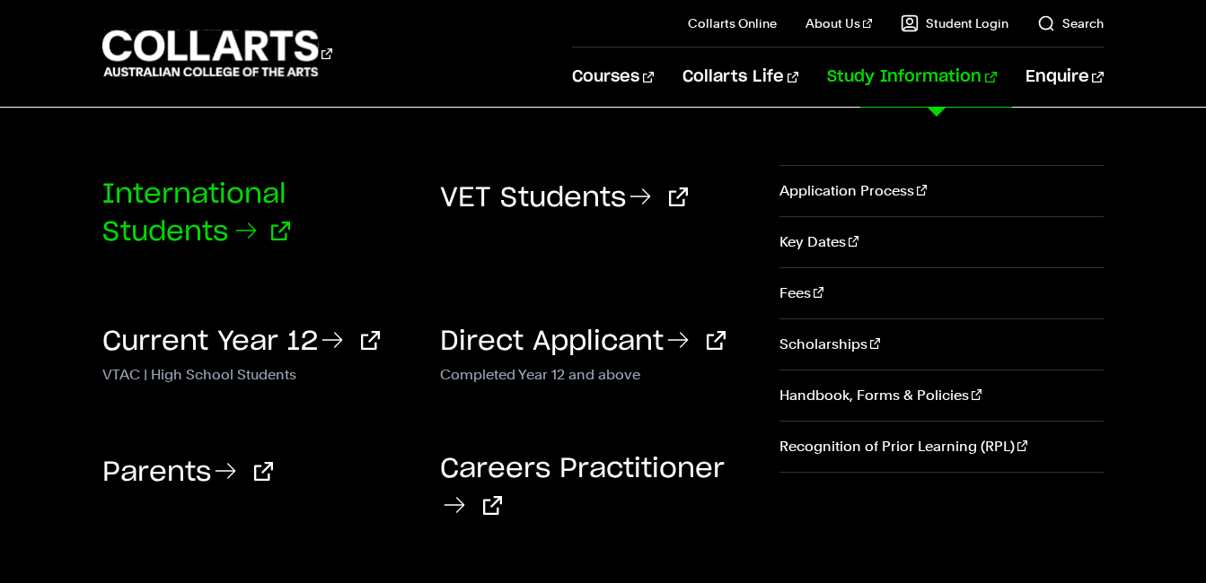
click at [219, 220] on link "International Students" at bounding box center [196, 213] width 188 height 65
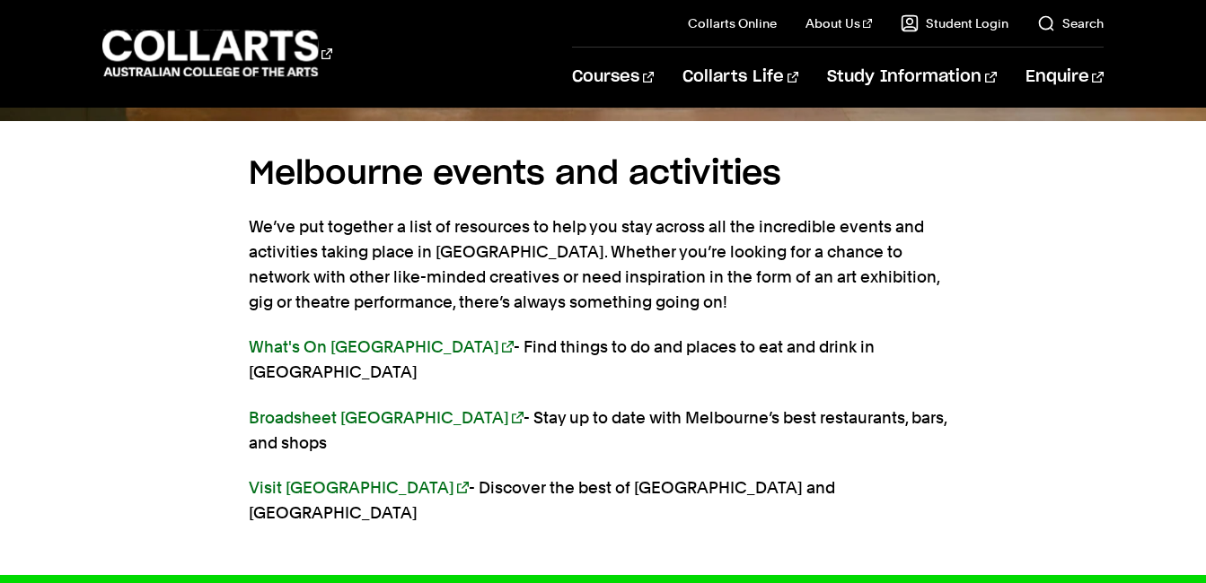
scroll to position [3950, 0]
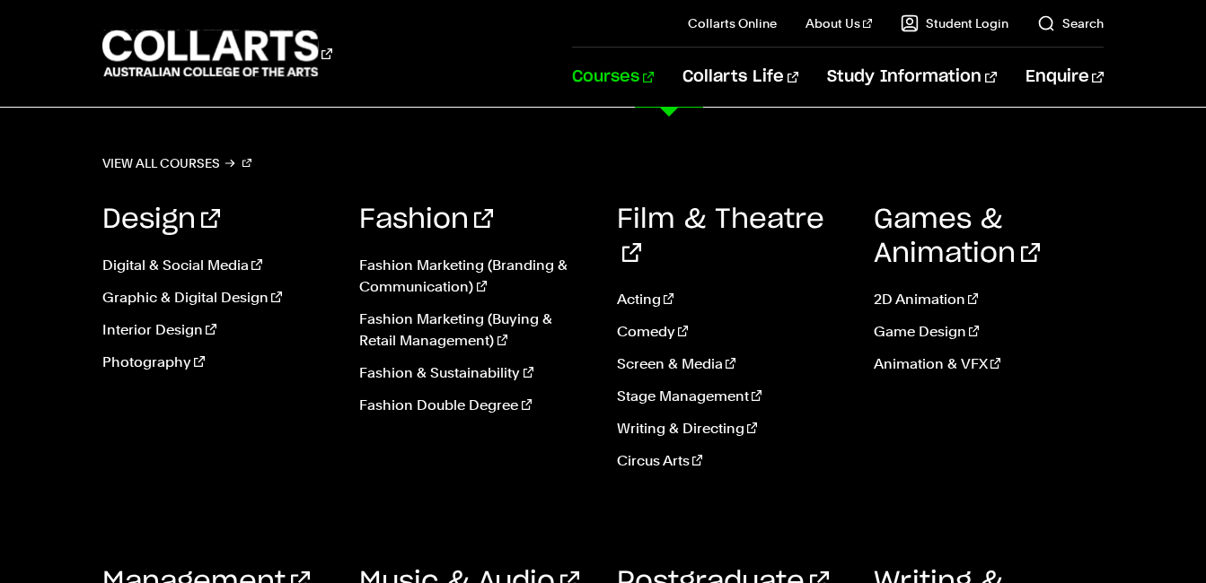
click at [650, 83] on link "Courses" at bounding box center [613, 77] width 82 height 59
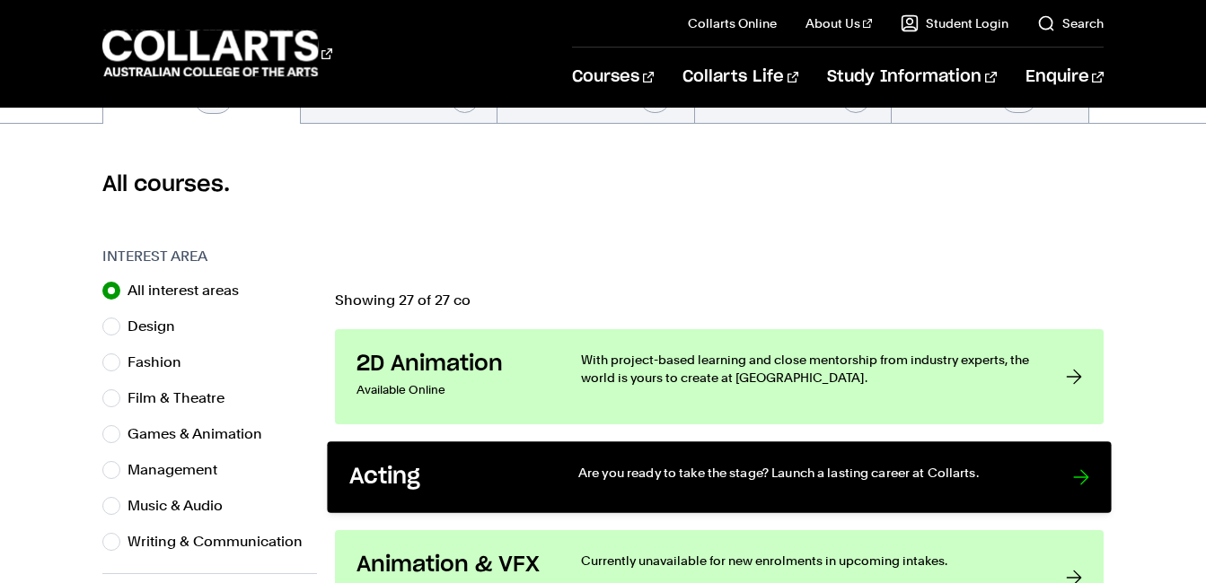
scroll to position [449, 0]
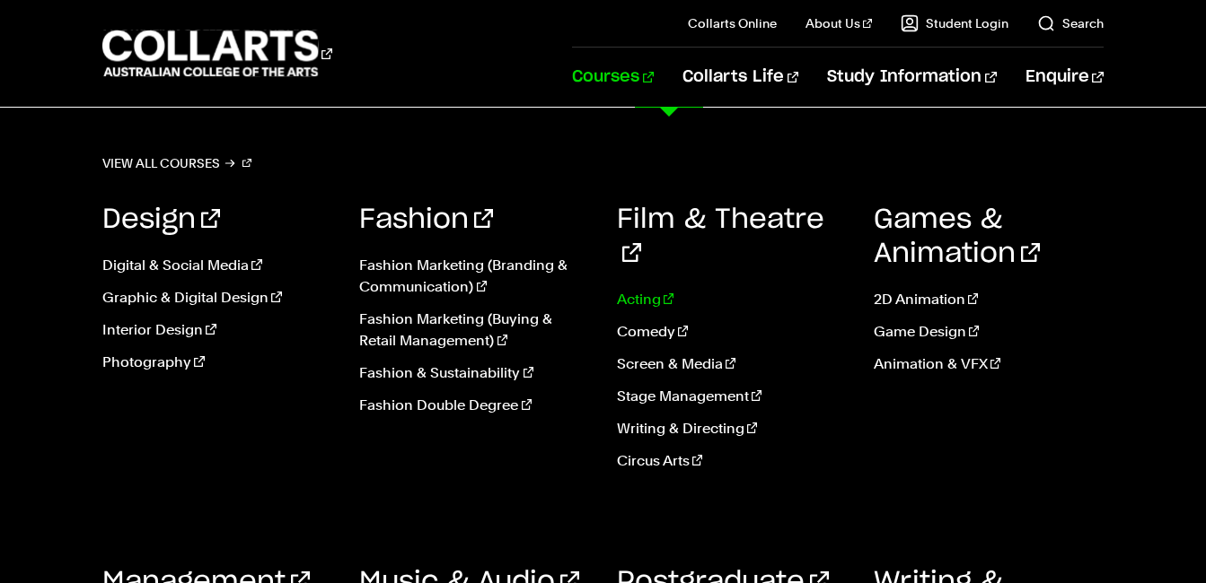
click at [629, 289] on link "Acting" at bounding box center [732, 300] width 230 height 22
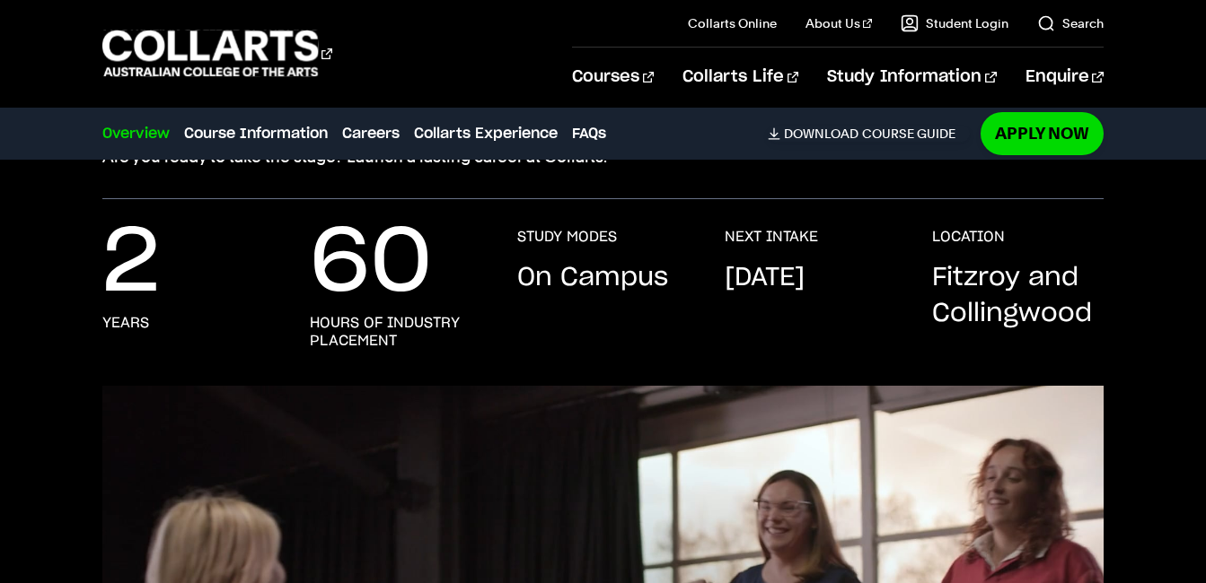
scroll to position [359, 0]
